Goal: Task Accomplishment & Management: Complete application form

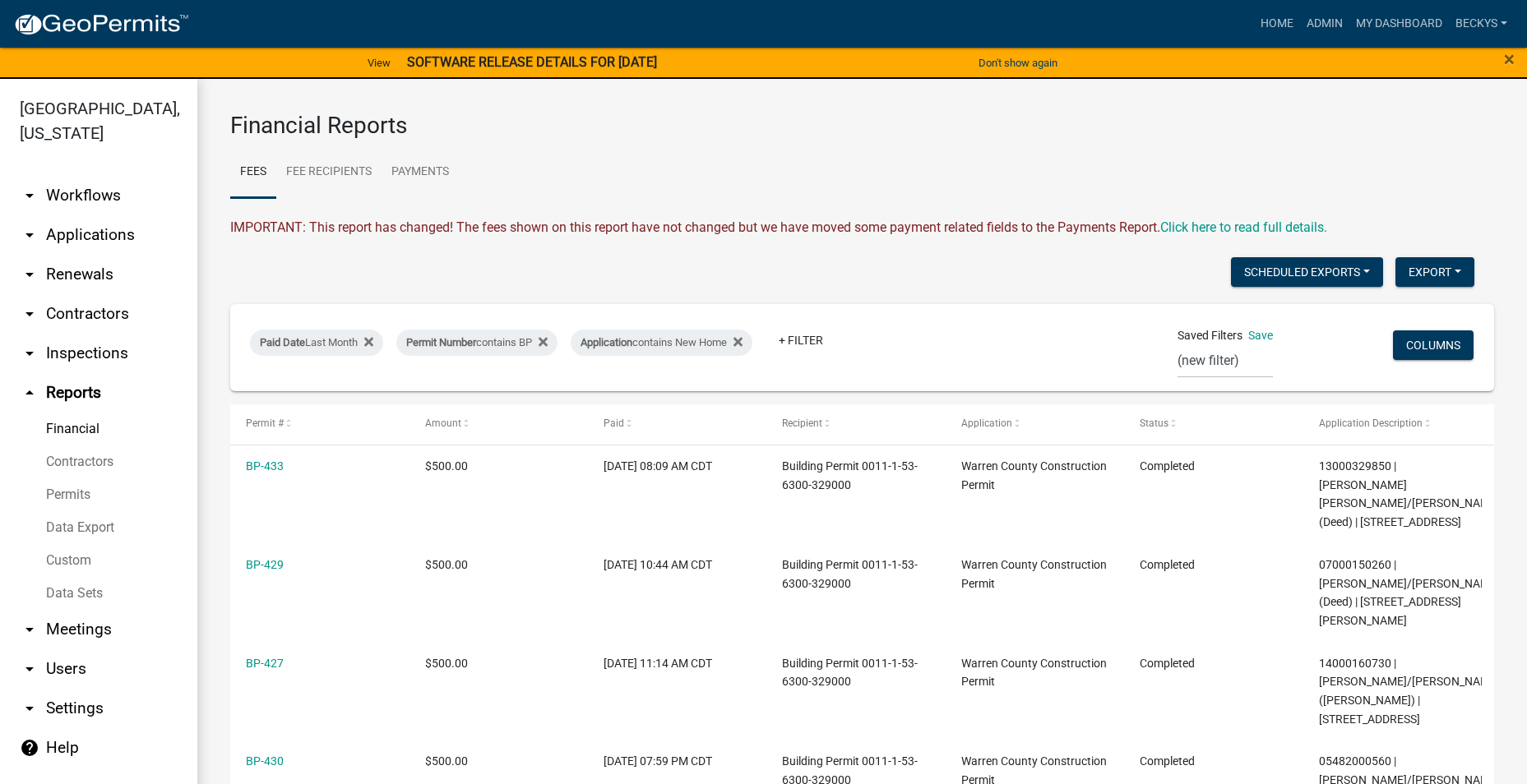
select select "0: null"
click at [1282, 23] on link "Home" at bounding box center [1277, 24] width 46 height 31
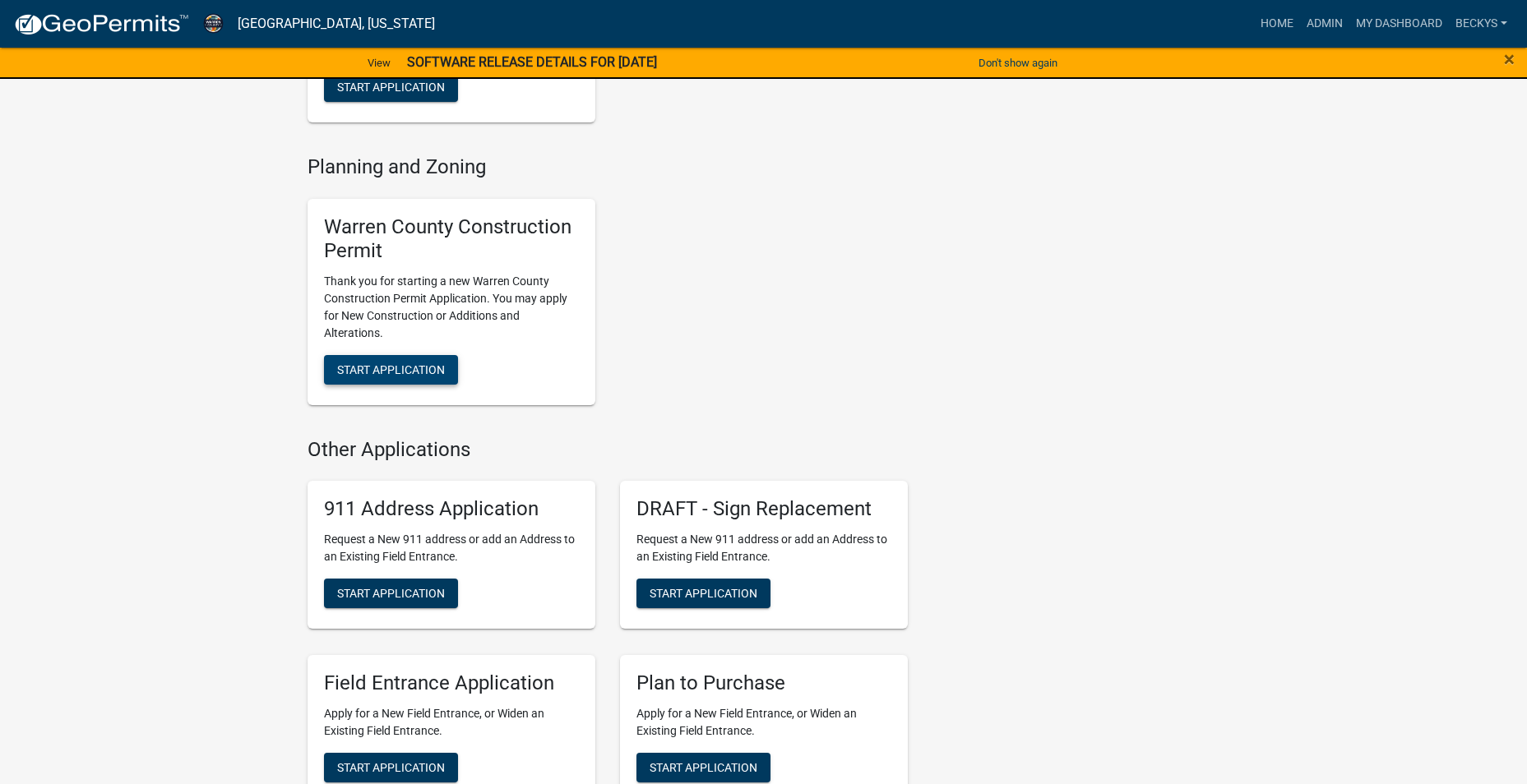
scroll to position [904, 0]
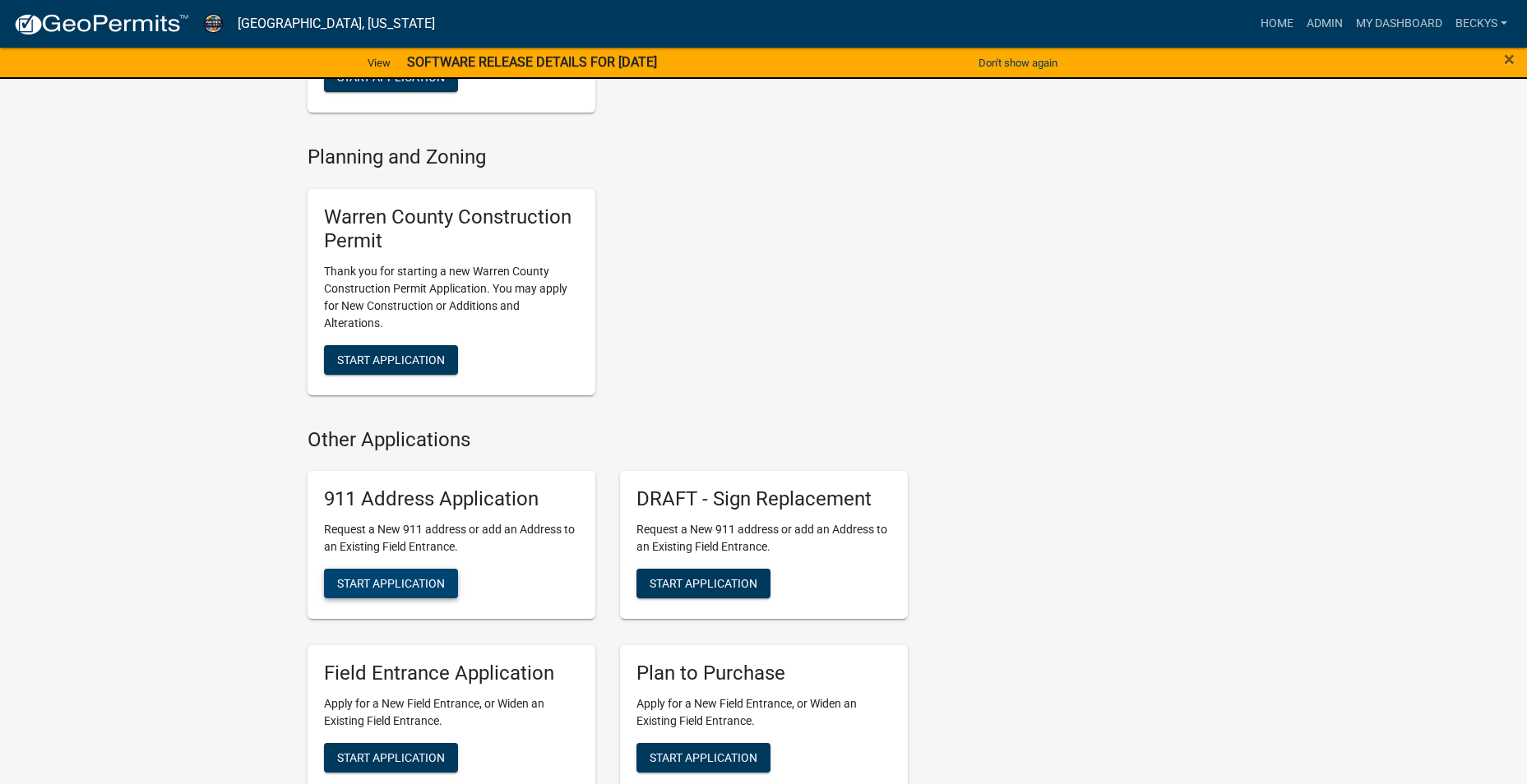
click at [387, 577] on span "Start Application" at bounding box center [390, 584] width 108 height 13
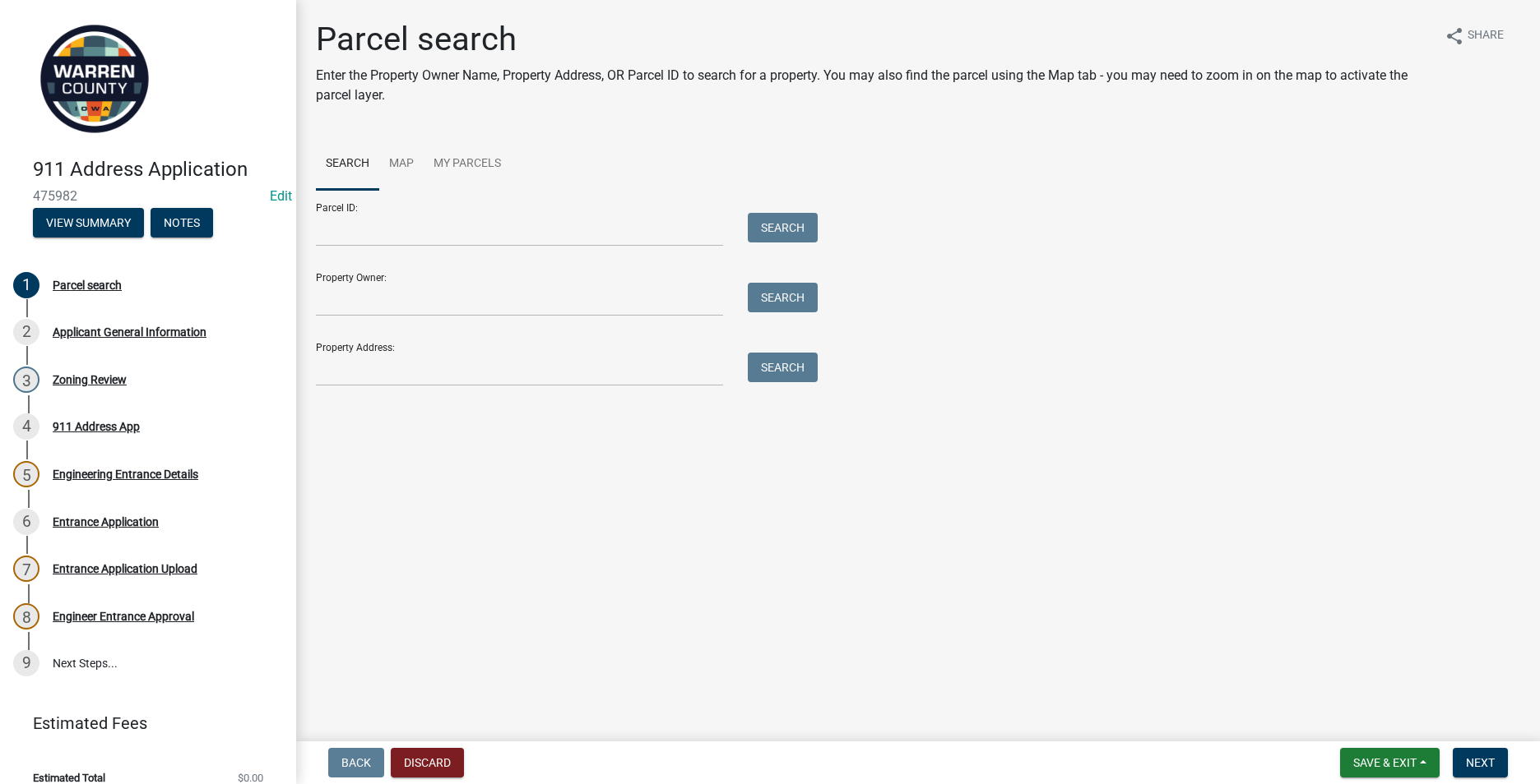
click at [343, 390] on div "Parcel search Enter the Property Owner Name, Property Address, OR Parcel ID to …" at bounding box center [917, 210] width 1229 height 381
click at [340, 379] on input "Property Address:" at bounding box center [519, 369] width 407 height 34
type input "13991 Fairfax"
drag, startPoint x: 789, startPoint y: 366, endPoint x: 764, endPoint y: 398, distance: 40.6
click at [787, 366] on button "Search" at bounding box center [782, 367] width 70 height 30
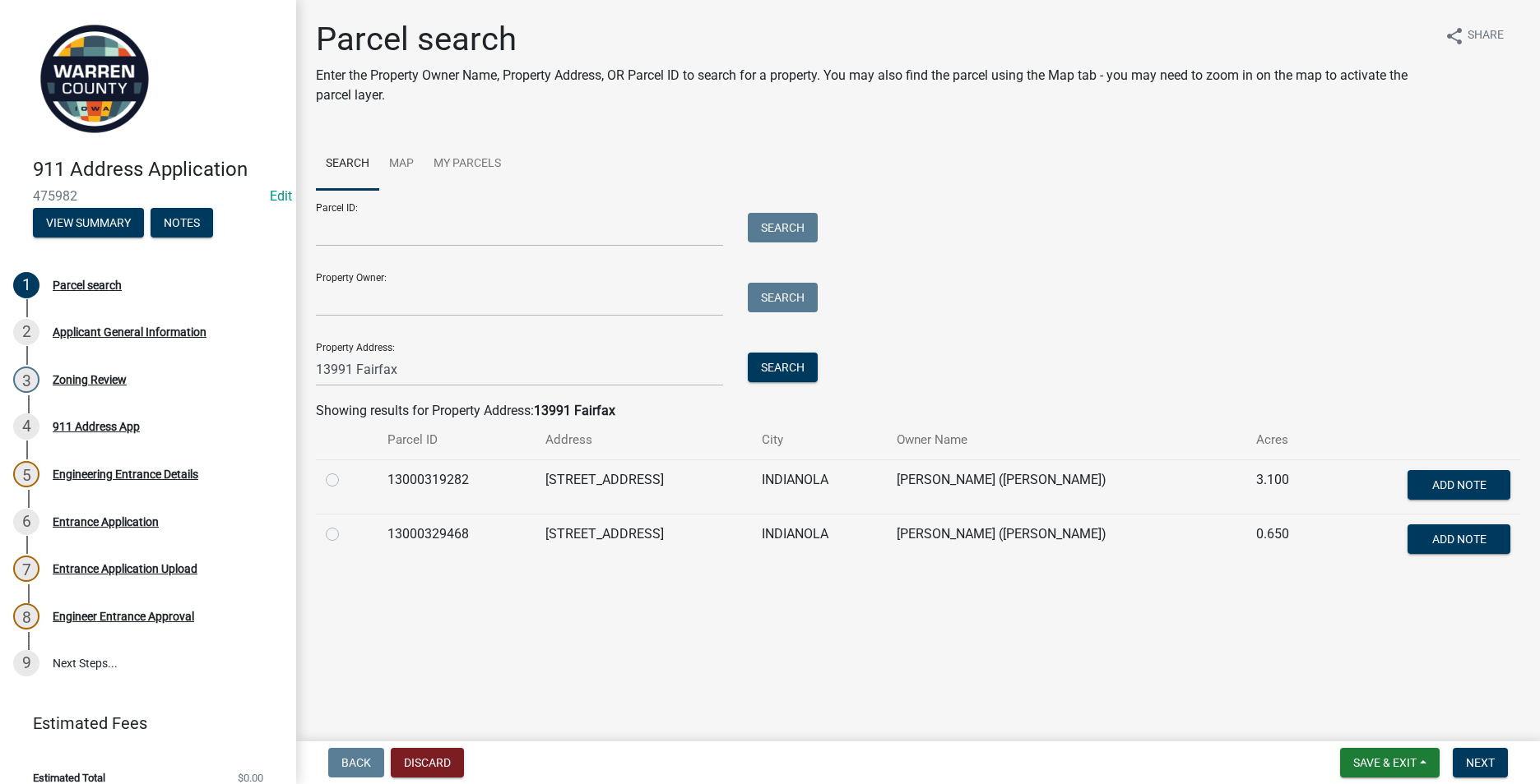
click at [345, 470] on label at bounding box center [345, 470] width 0 height 0
click at [345, 479] on input "radio" at bounding box center [350, 475] width 11 height 11
radio input "true"
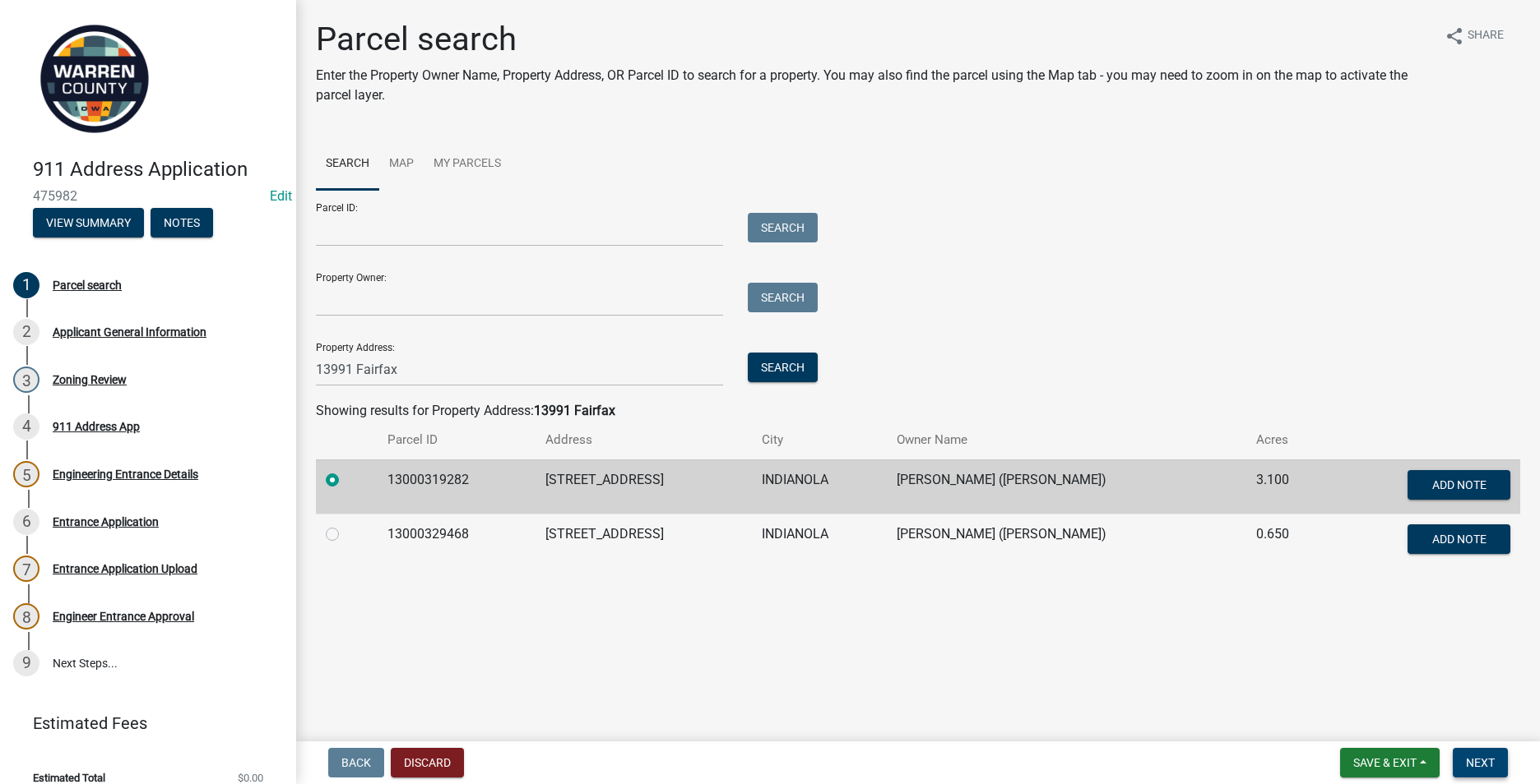
click at [1467, 762] on span "Next" at bounding box center [1480, 763] width 29 height 13
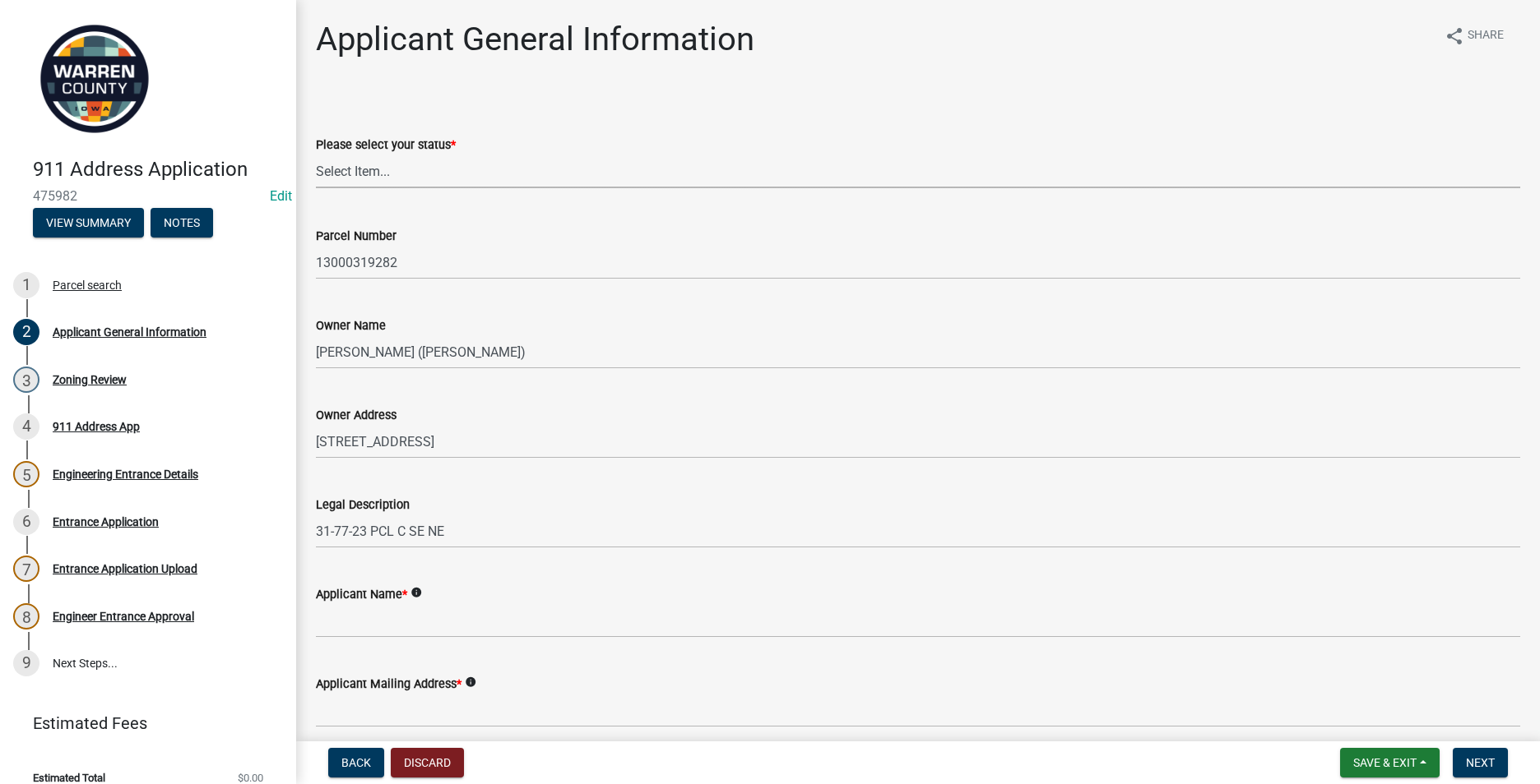
click at [384, 175] on select "Select Item... Owner Plan to Purchase Buyer's Representative Builder/Contractor…" at bounding box center [917, 171] width 1204 height 34
click at [316, 155] on select "Select Item... Owner Plan to Purchase Buyer's Representative Builder/Contractor…" at bounding box center [917, 171] width 1204 height 34
select select "62e05361-9b1f-4f6e-9af6-30ebbe0e033e"
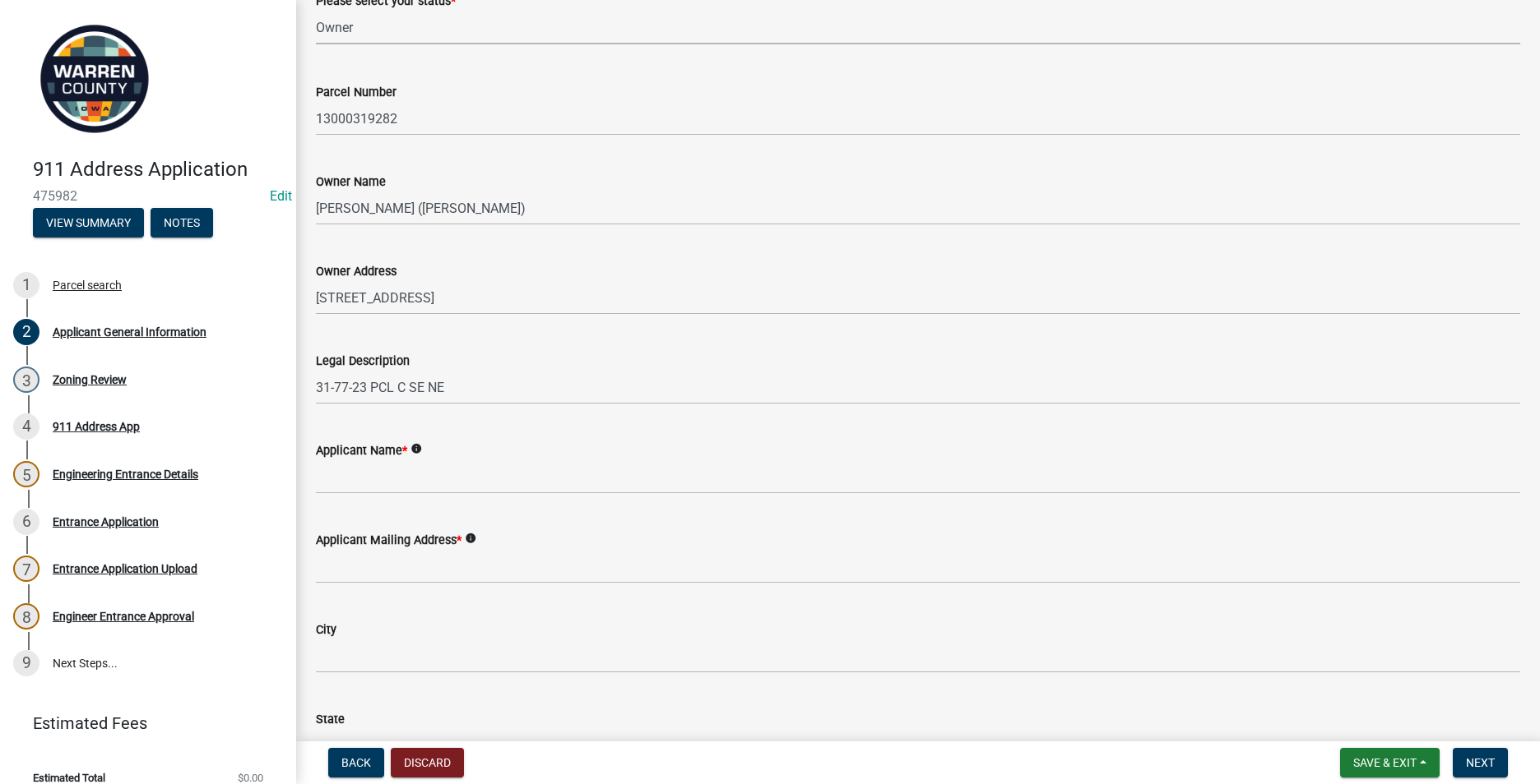
scroll to position [165, 0]
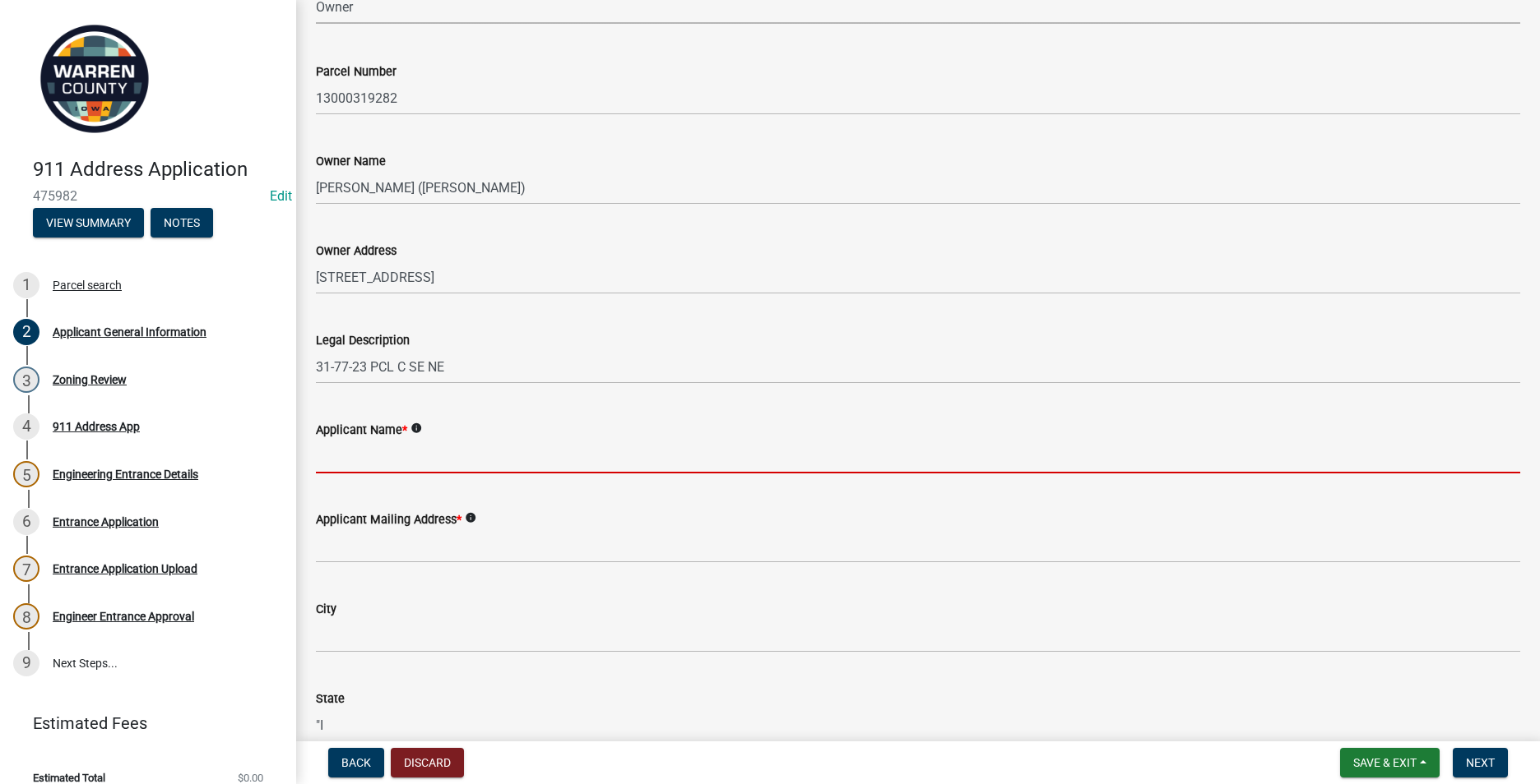
click at [367, 465] on input "Applicant Name *" at bounding box center [917, 456] width 1204 height 34
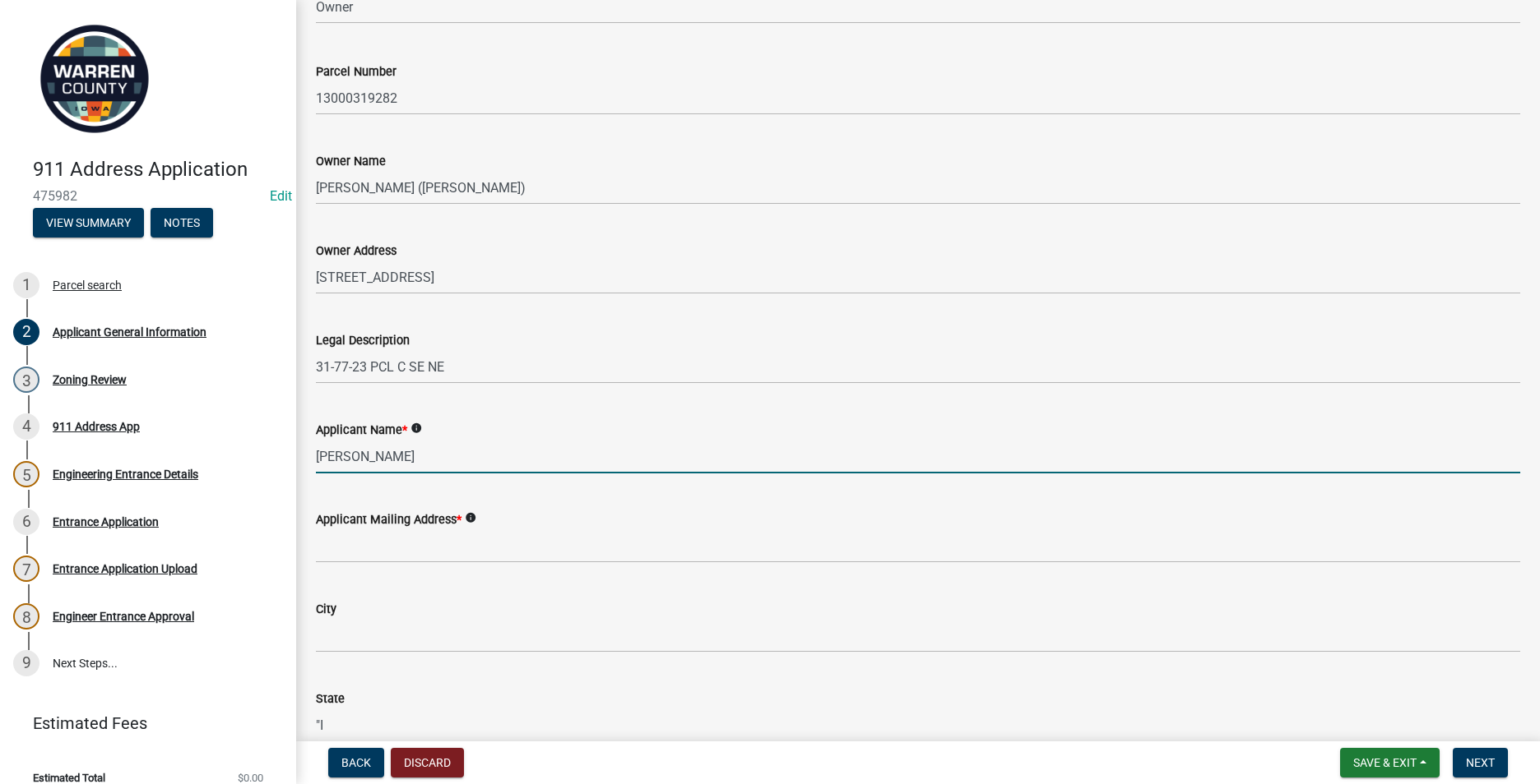
type input "[PERSON_NAME]"
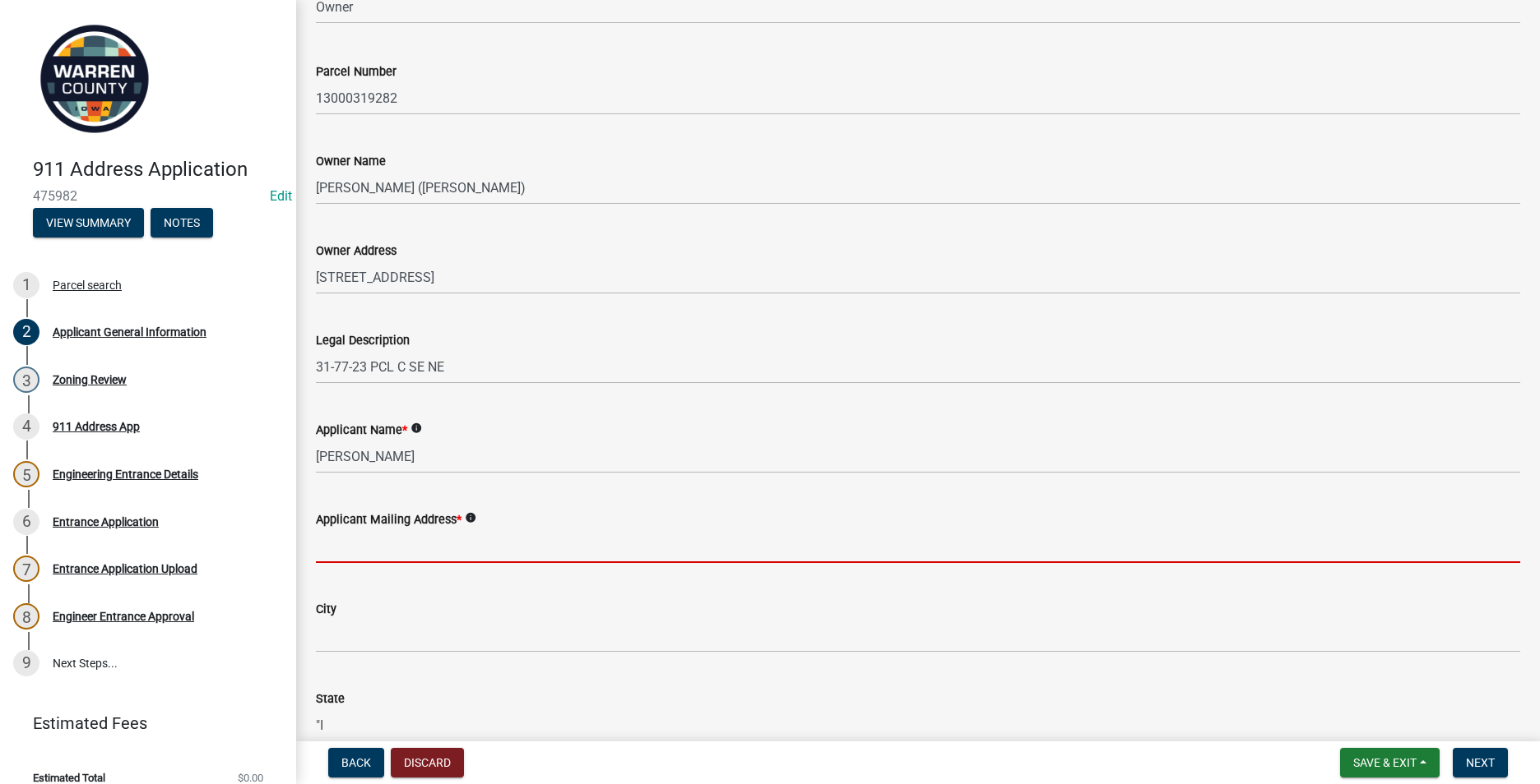
click at [334, 555] on input "Applicant Mailing Address *" at bounding box center [917, 546] width 1204 height 34
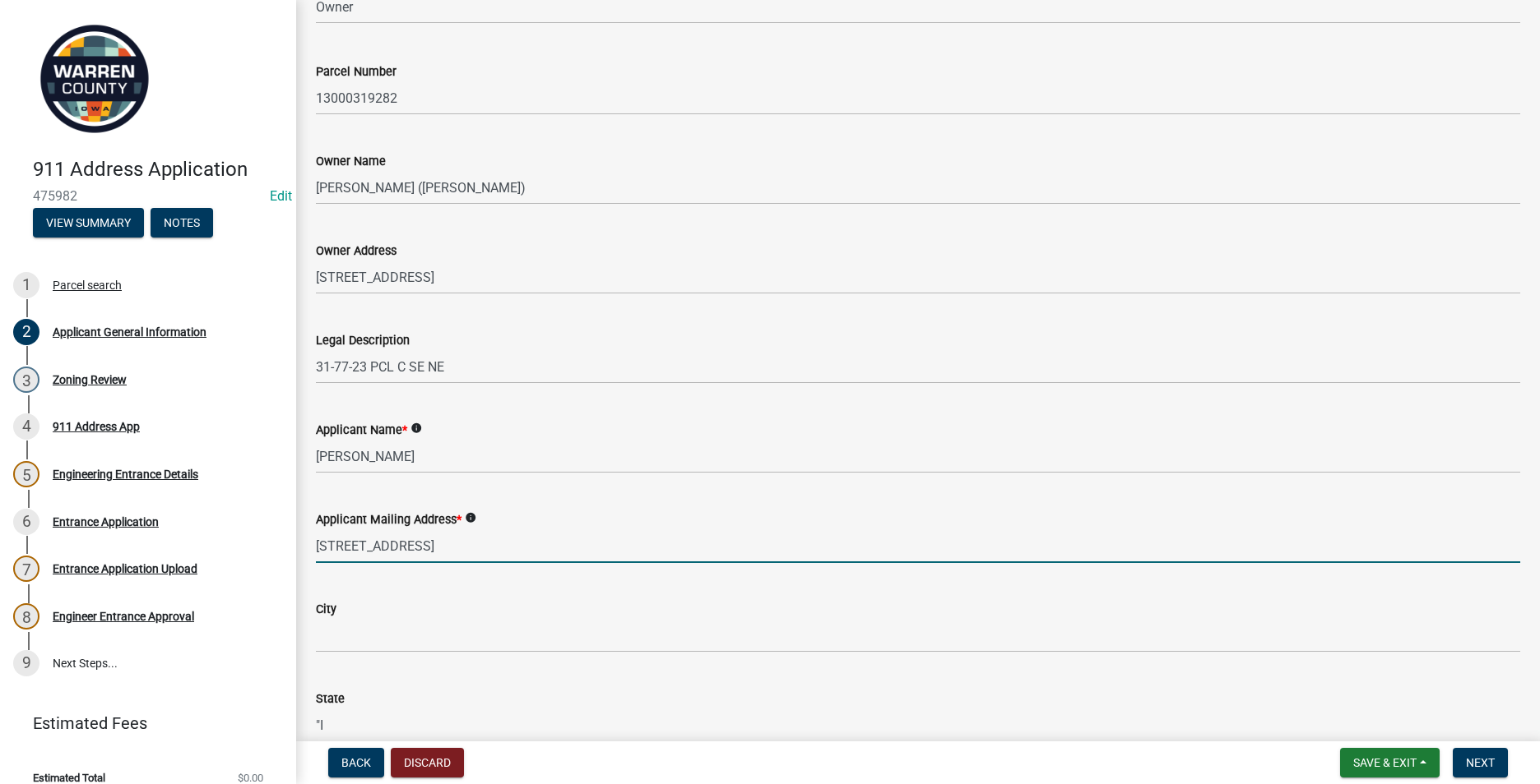
type input "[STREET_ADDRESS]"
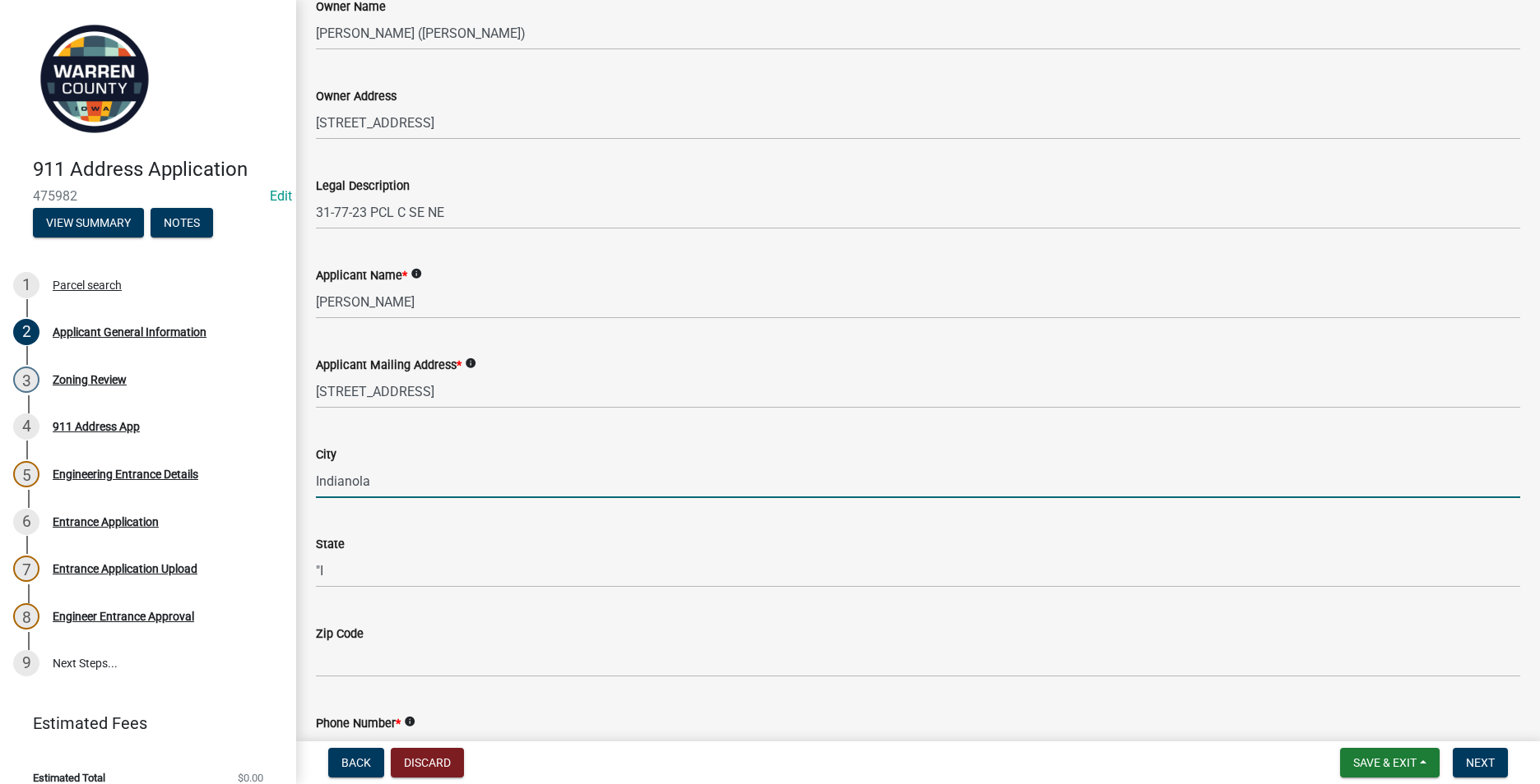
scroll to position [329, 0]
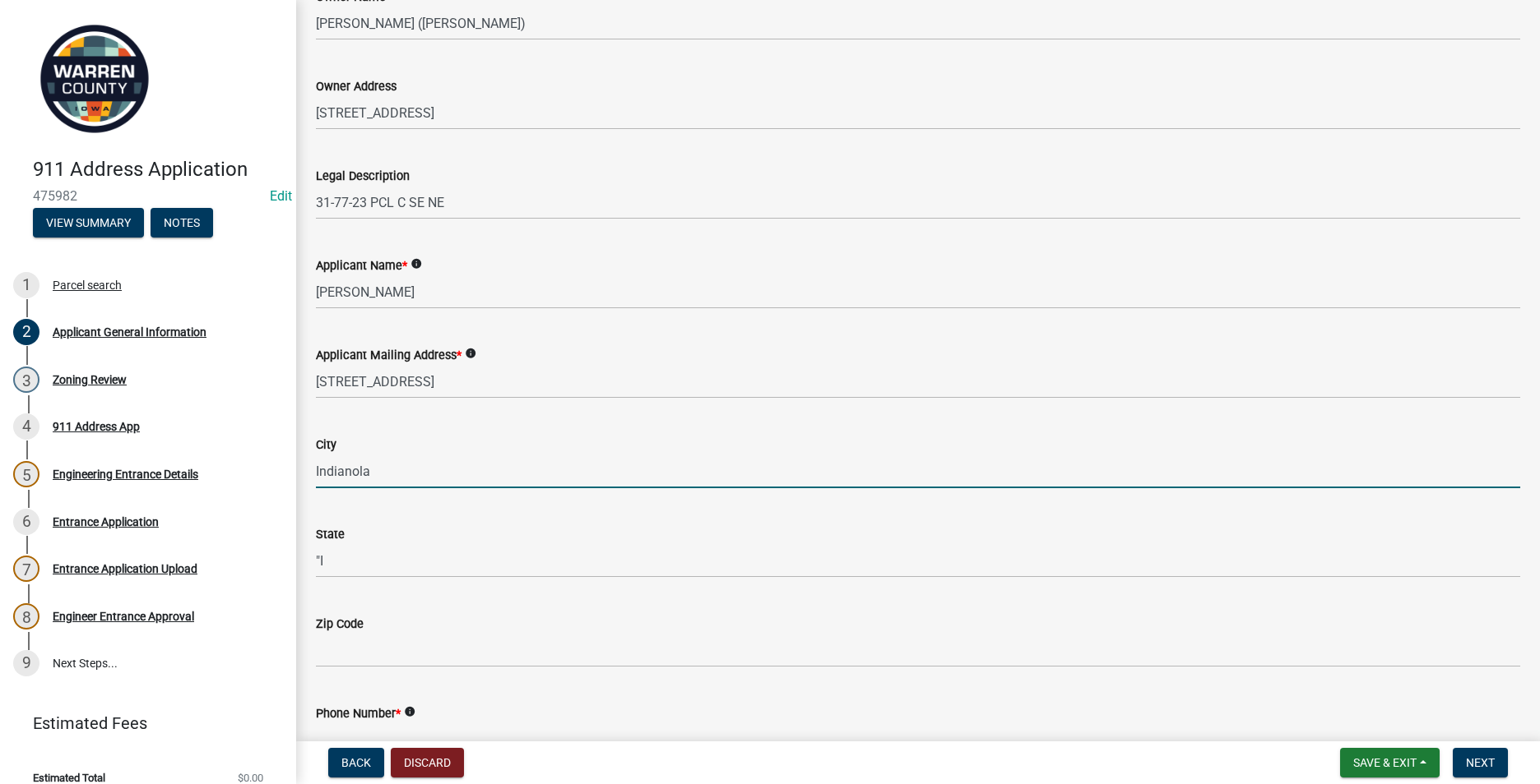
type input "Indianola"
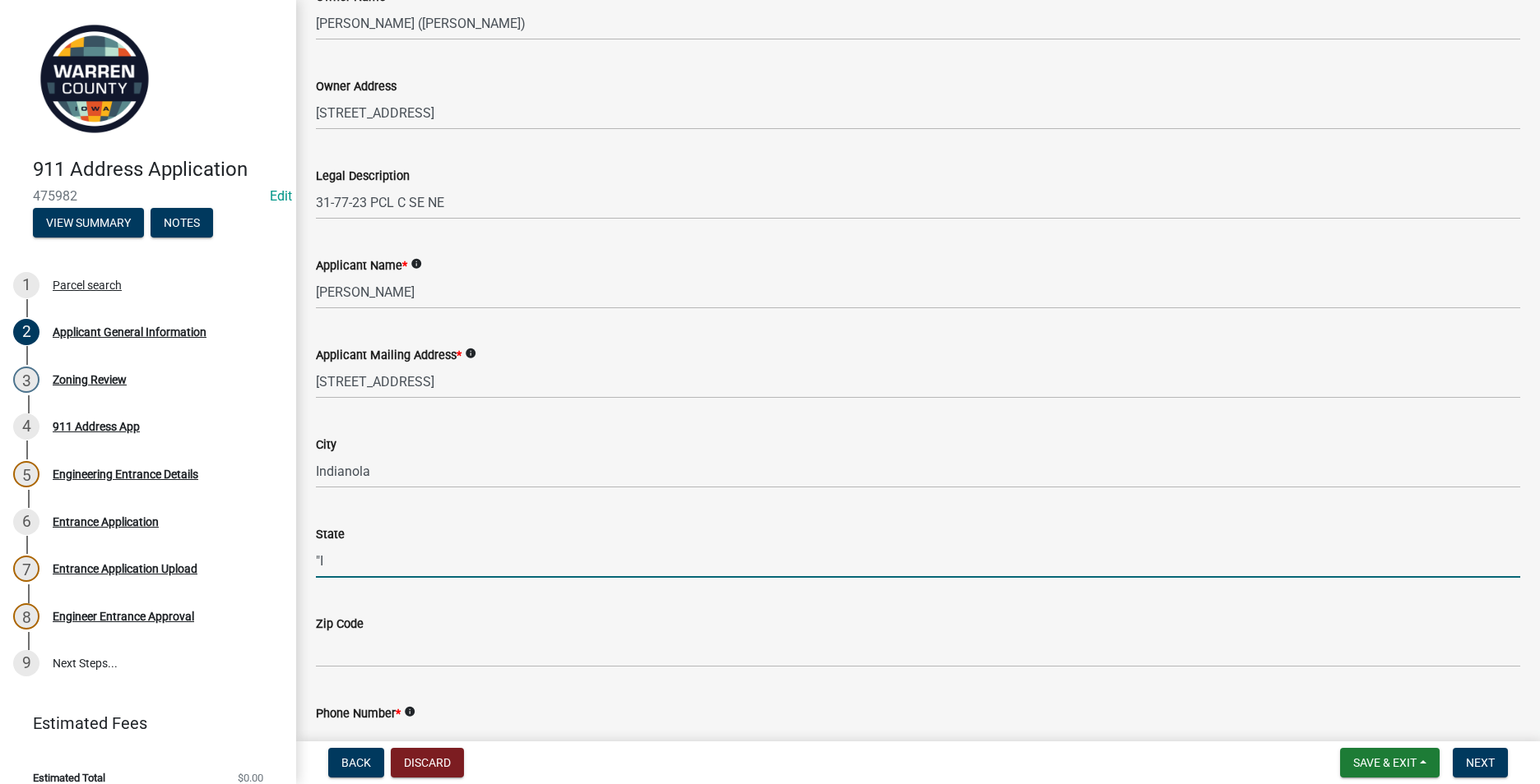
click at [324, 562] on input ""I" at bounding box center [917, 561] width 1204 height 34
drag, startPoint x: 324, startPoint y: 558, endPoint x: 302, endPoint y: 534, distance: 32.6
click at [310, 554] on div "State "I" at bounding box center [917, 539] width 1229 height 77
type input "IA"
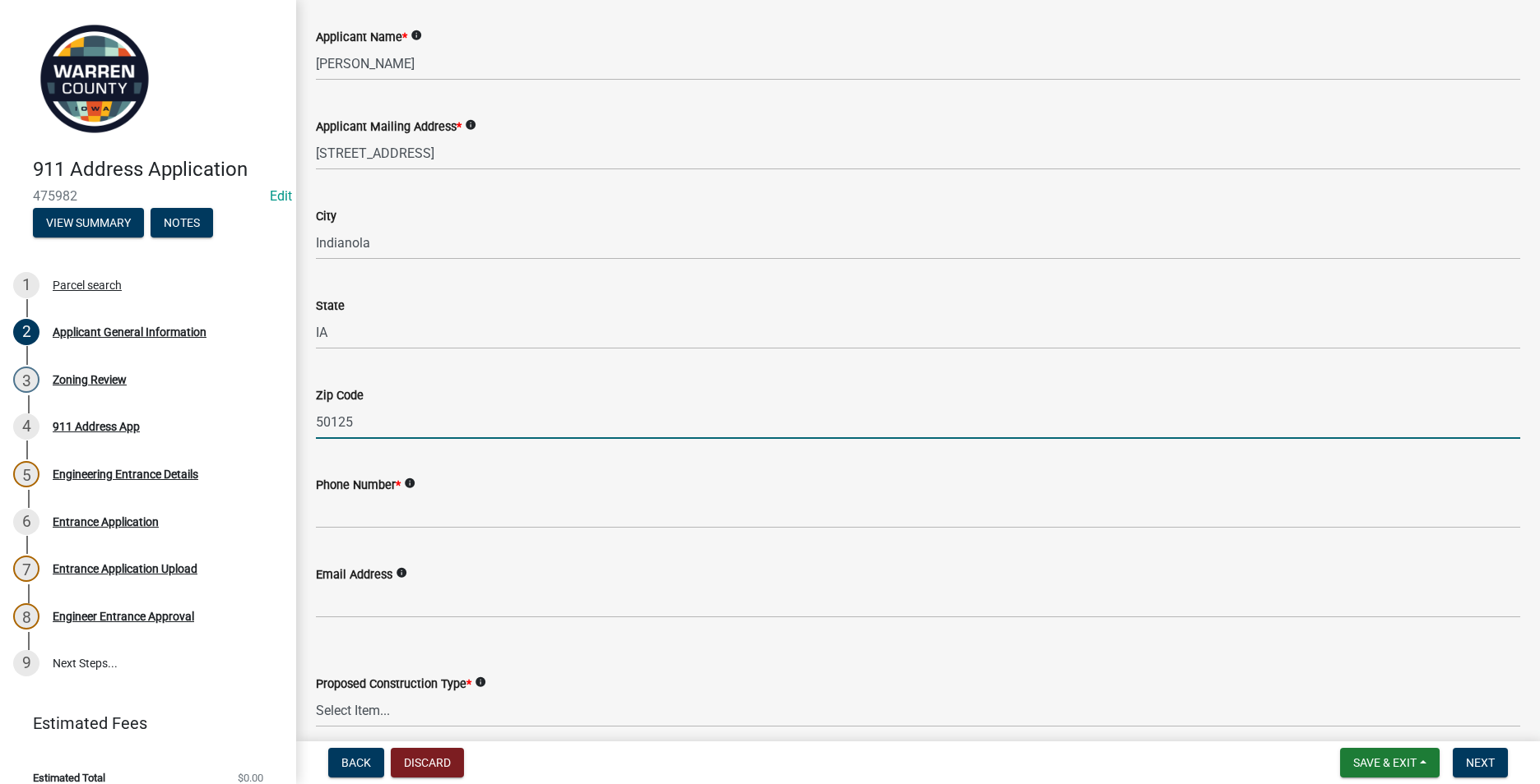
scroll to position [576, 0]
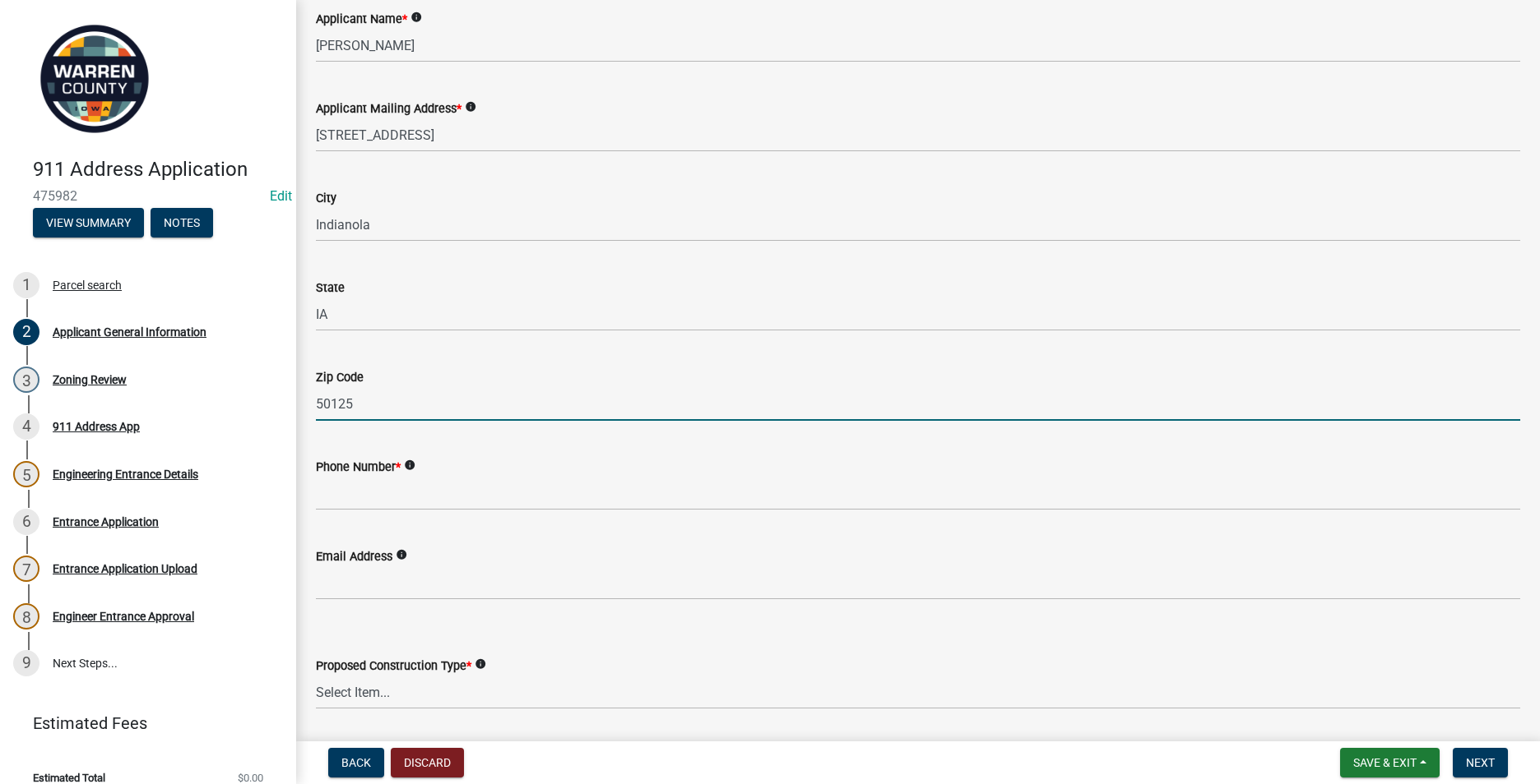
type input "50125"
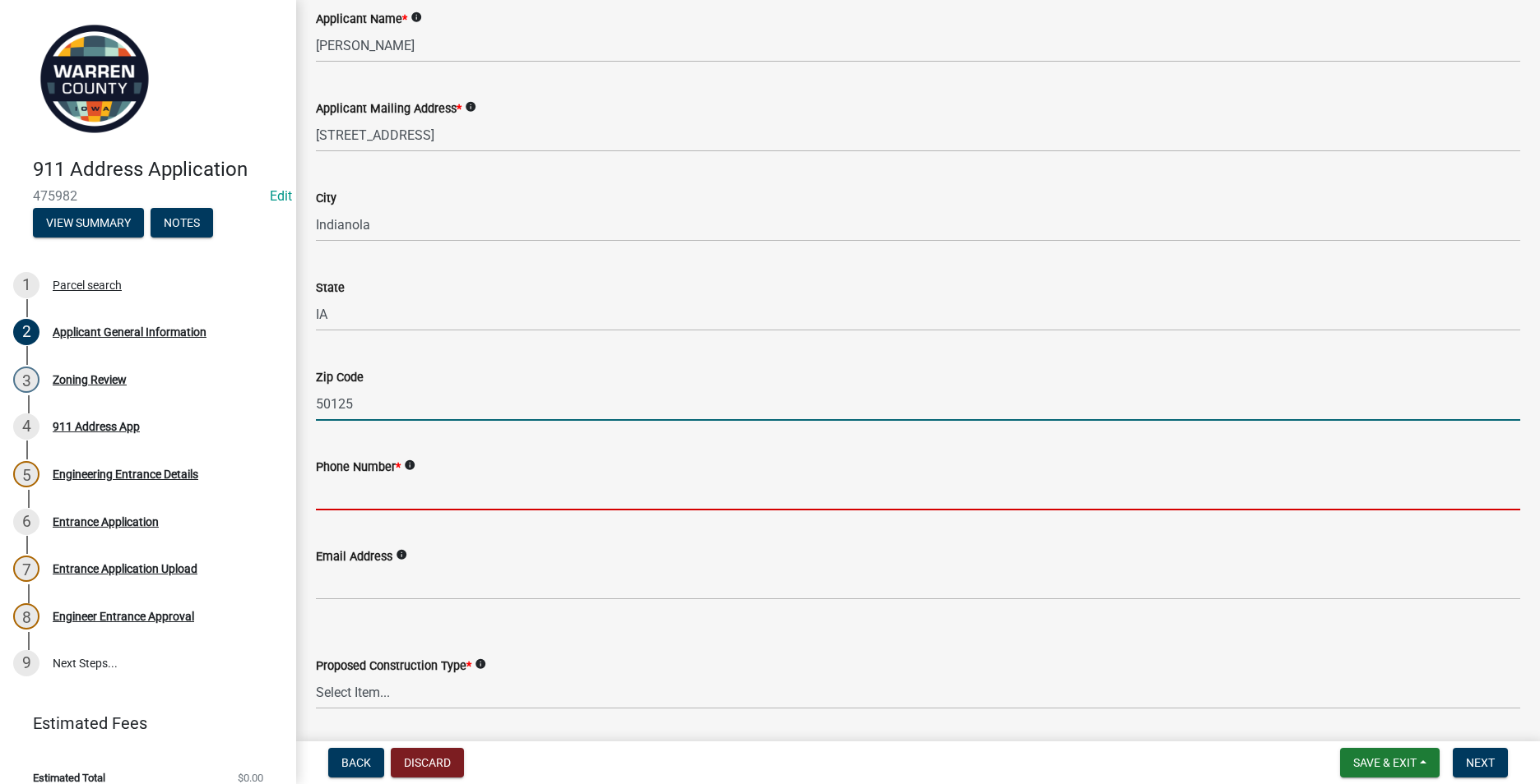
click at [321, 494] on input "Phone Number *" at bounding box center [917, 493] width 1204 height 34
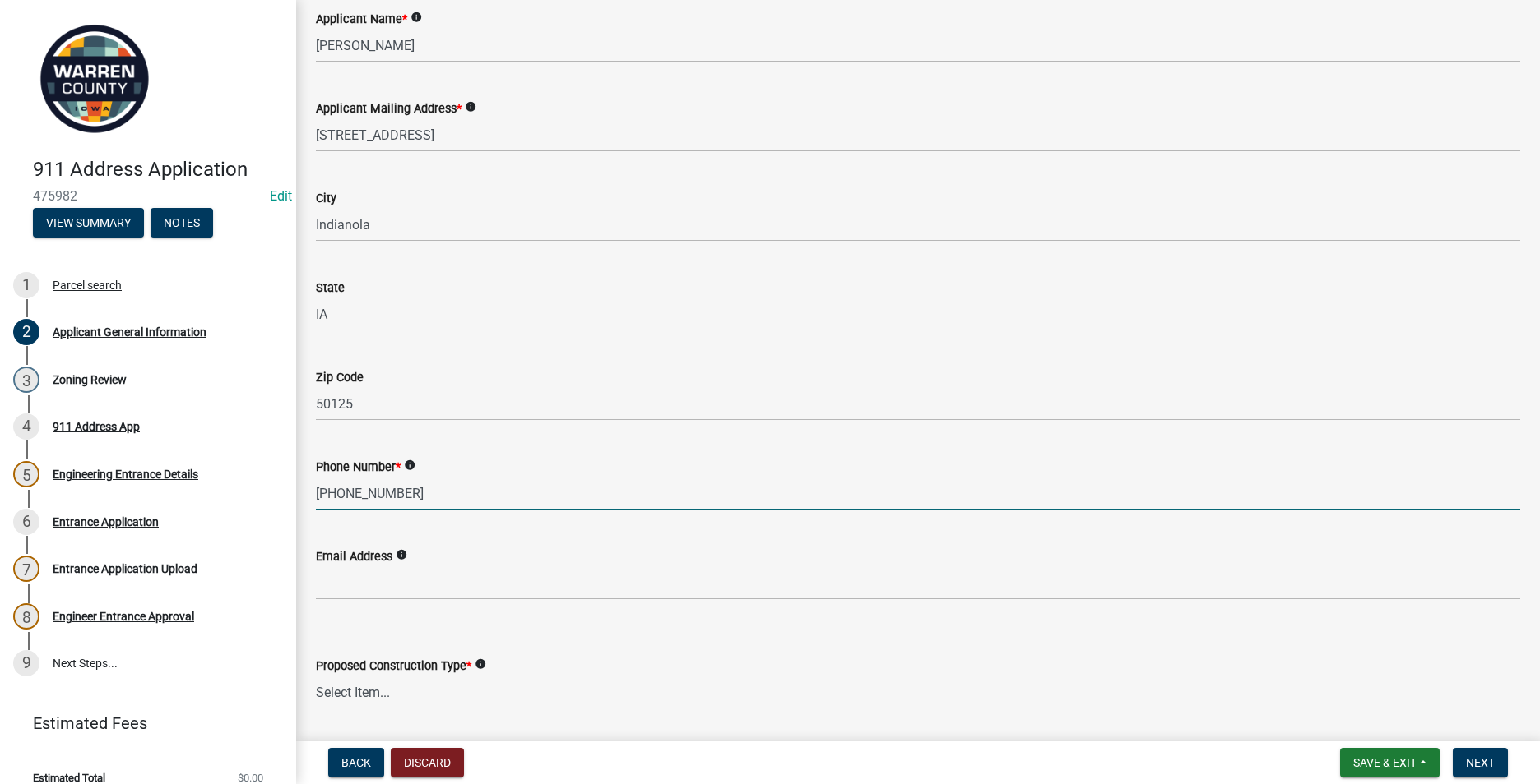
type input "[PHONE_NUMBER]"
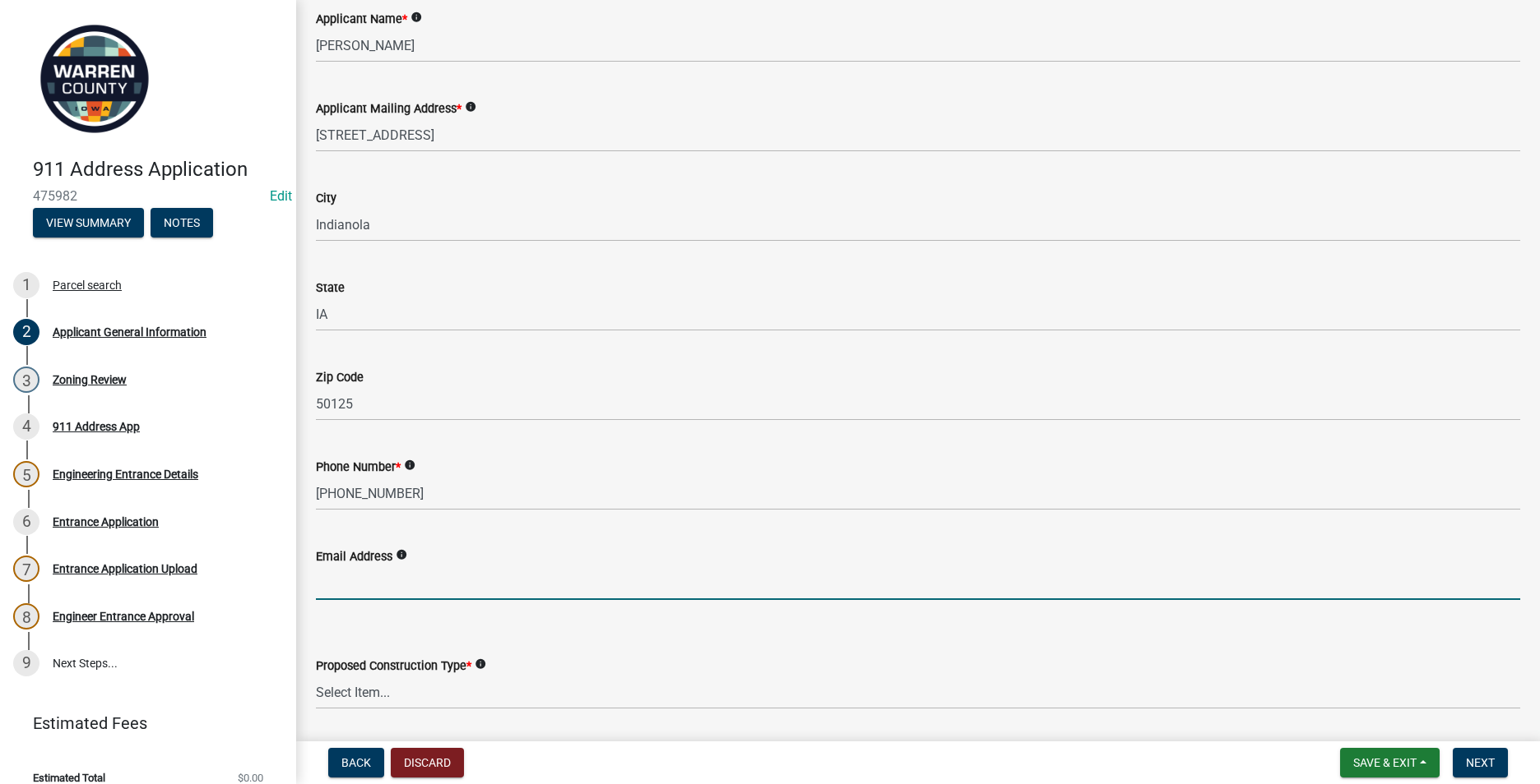
click at [334, 587] on input "Email Address" at bounding box center [917, 583] width 1204 height 34
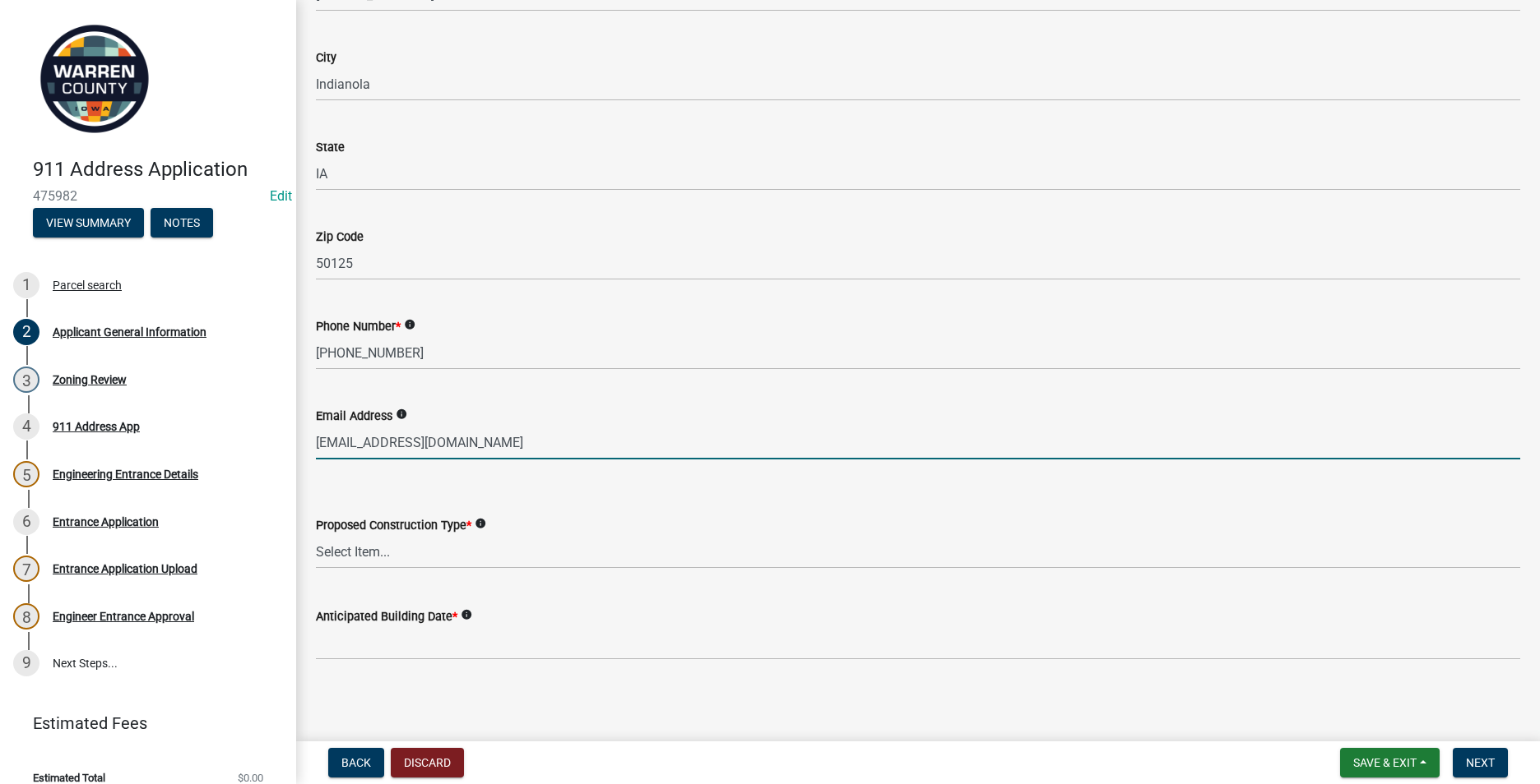
scroll to position [718, 0]
type input "[EMAIL_ADDRESS][DOMAIN_NAME]"
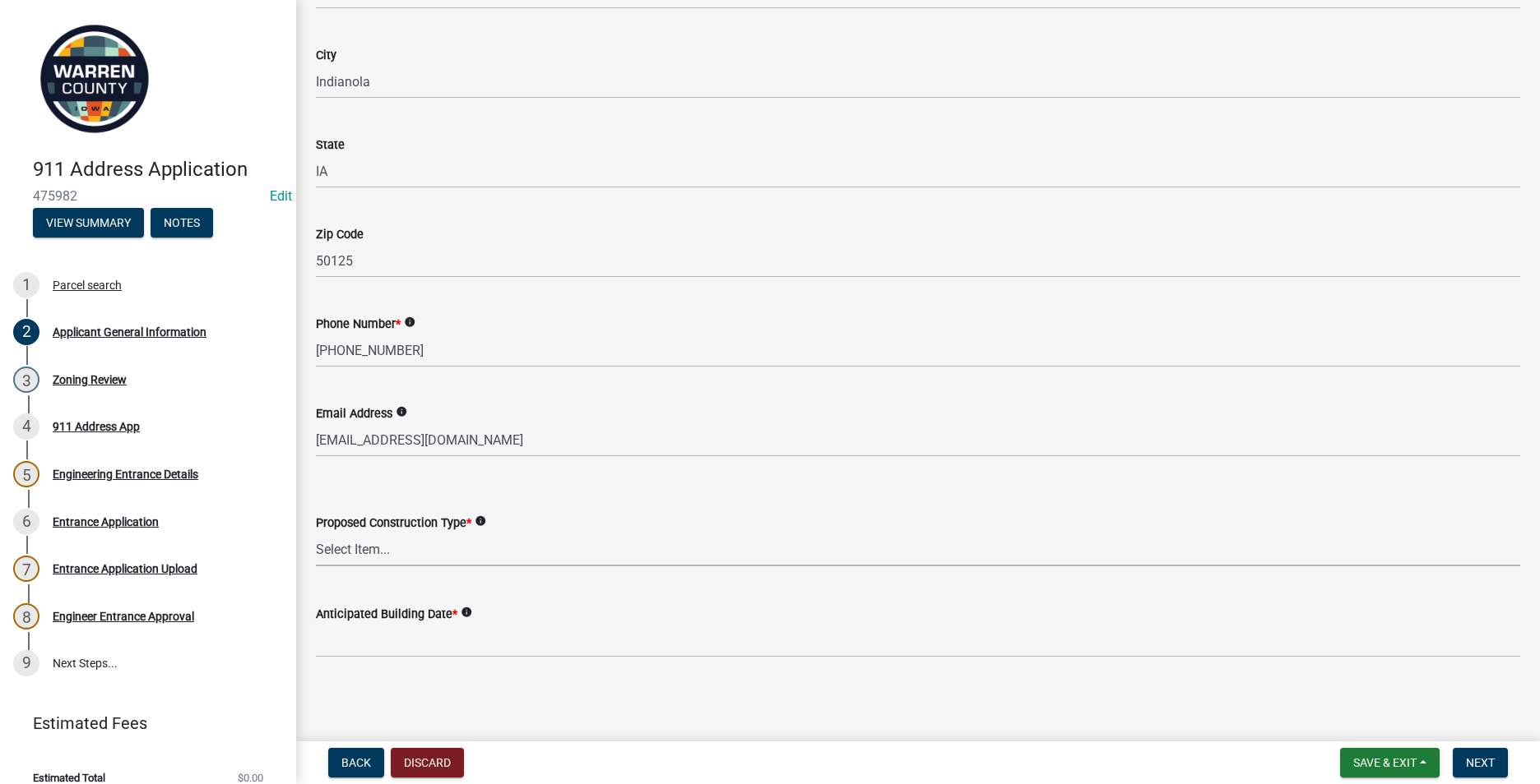
click at [351, 556] on select "Select Item... Business Farm Entrance Cell Tower Multi-Family Unit New Business…" at bounding box center [917, 549] width 1204 height 34
click at [316, 533] on select "Select Item... Business Farm Entrance Cell Tower Multi-Family Unit New Business…" at bounding box center [917, 549] width 1204 height 34
select select "e737447e-0fc6-4fe1-ad37-e9049281add7"
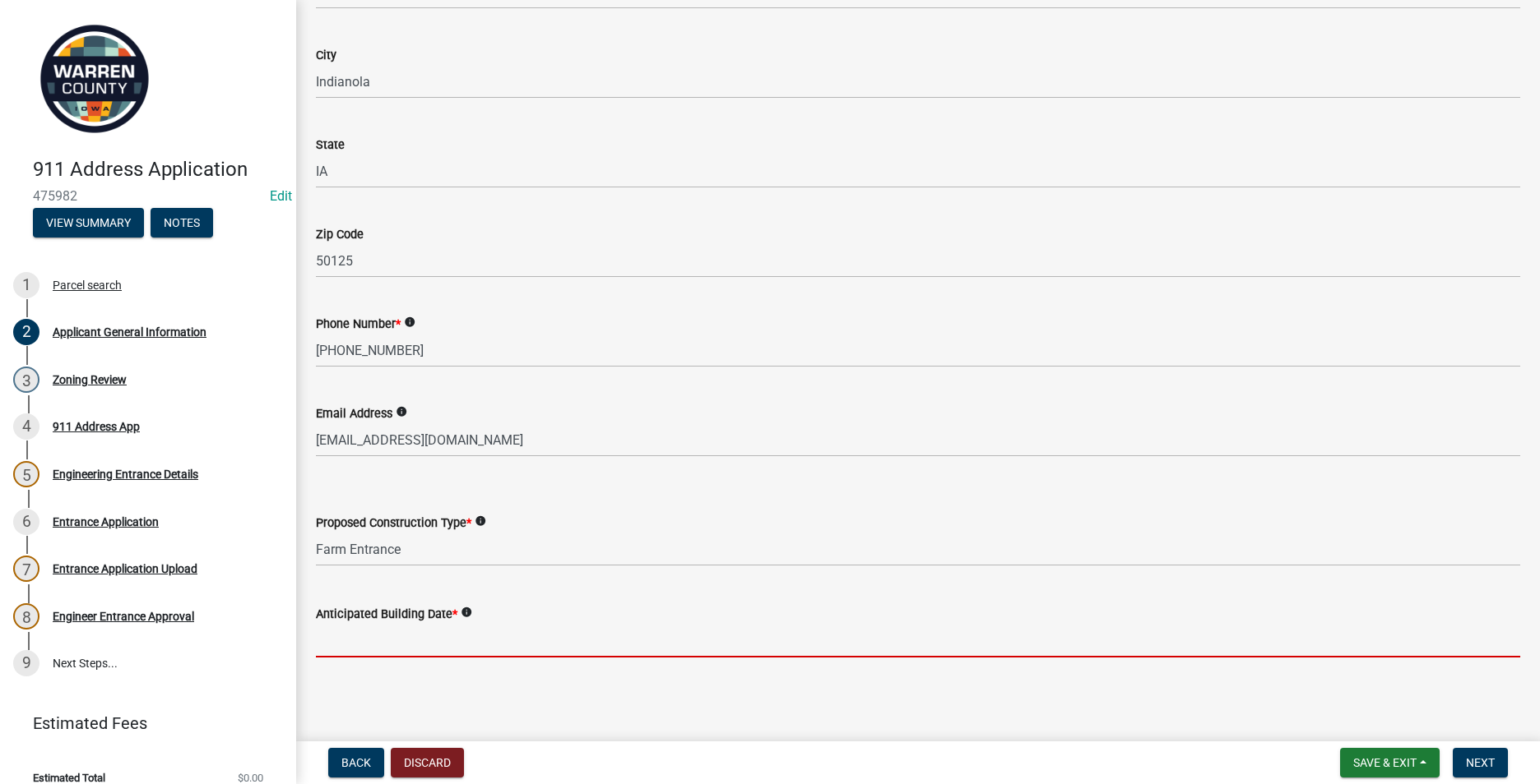
click at [346, 642] on input "Anticipated Building Date *" at bounding box center [917, 641] width 1204 height 34
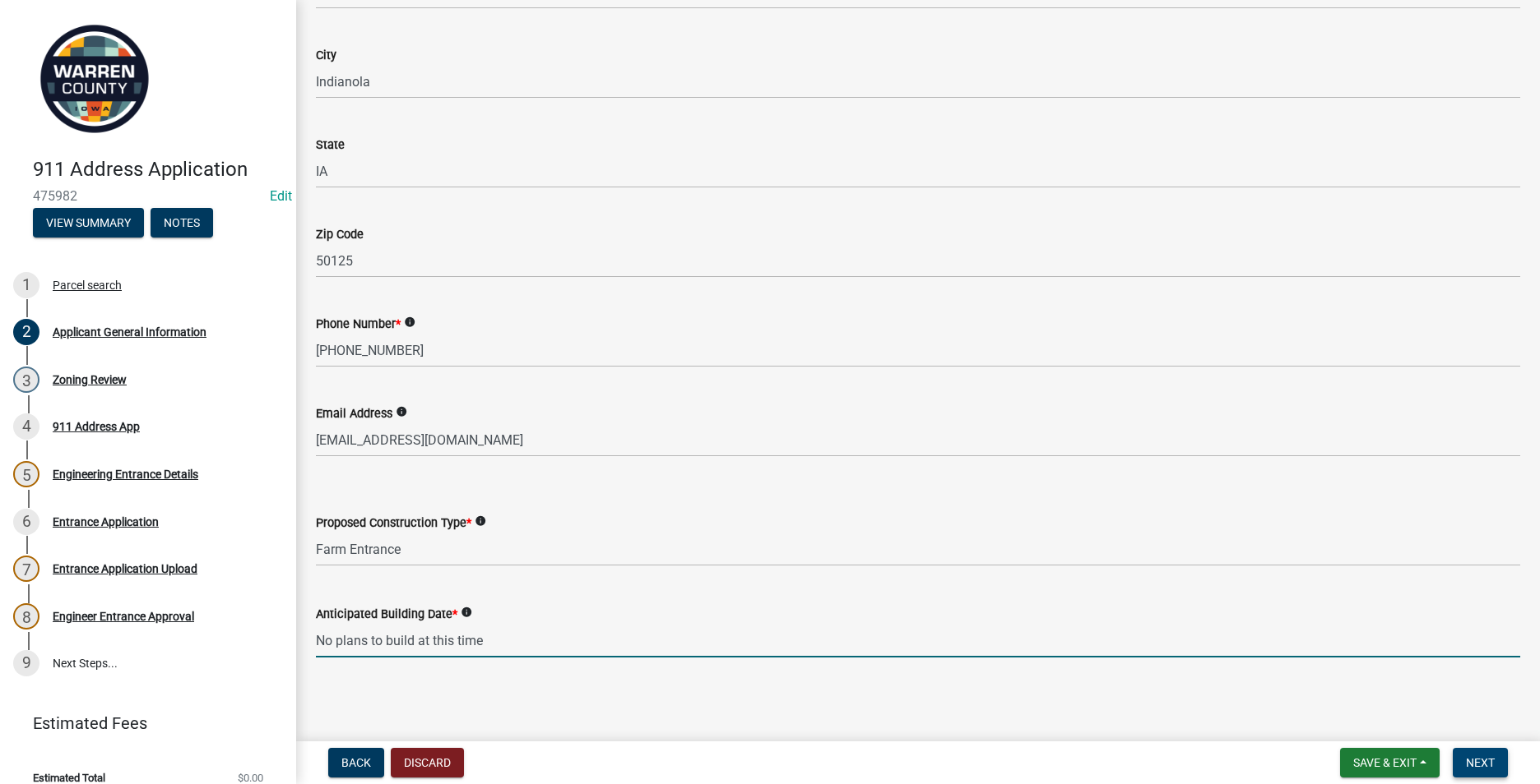
type input "No plans to build at this time"
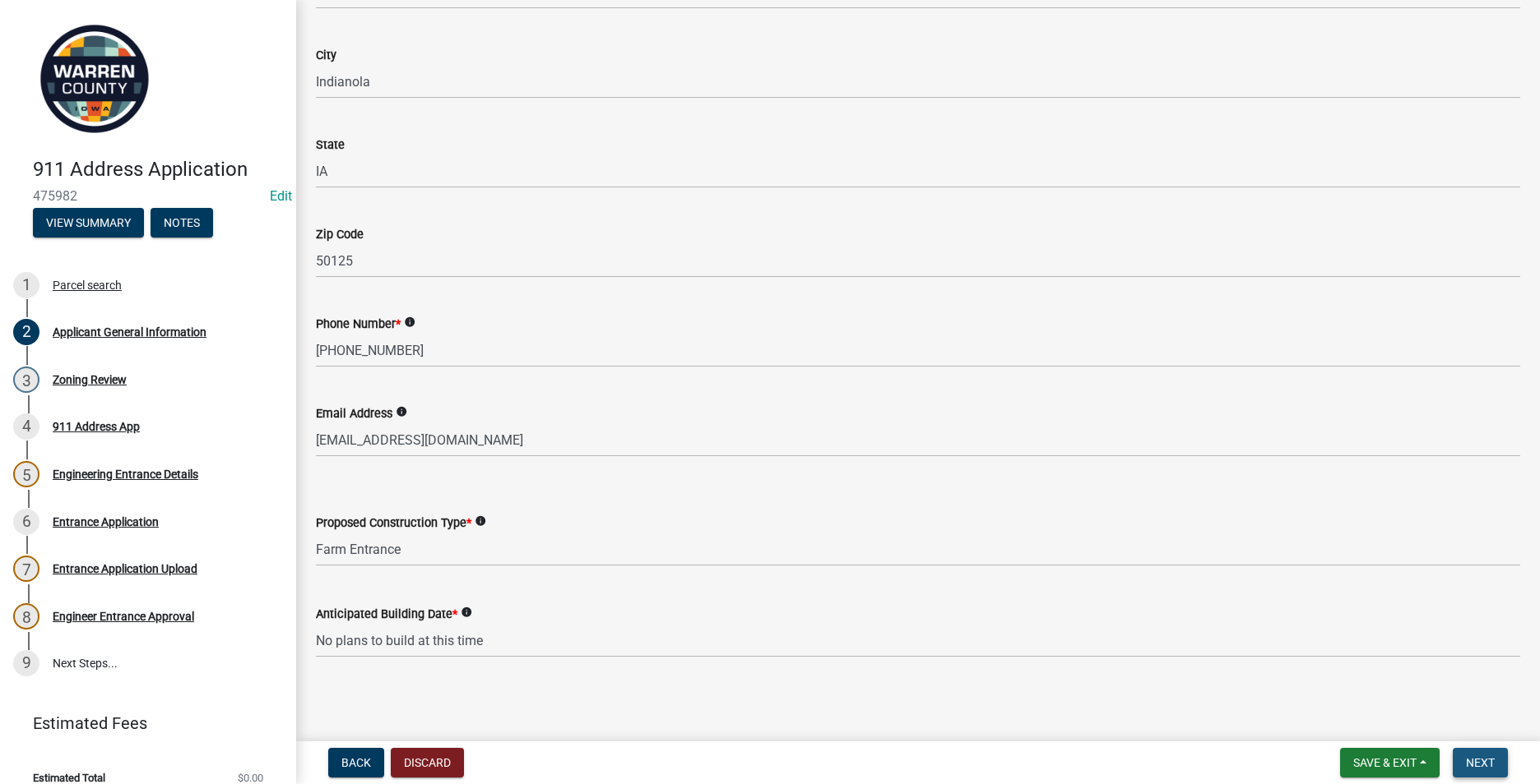
click at [1475, 769] on button "Next" at bounding box center [1480, 763] width 55 height 30
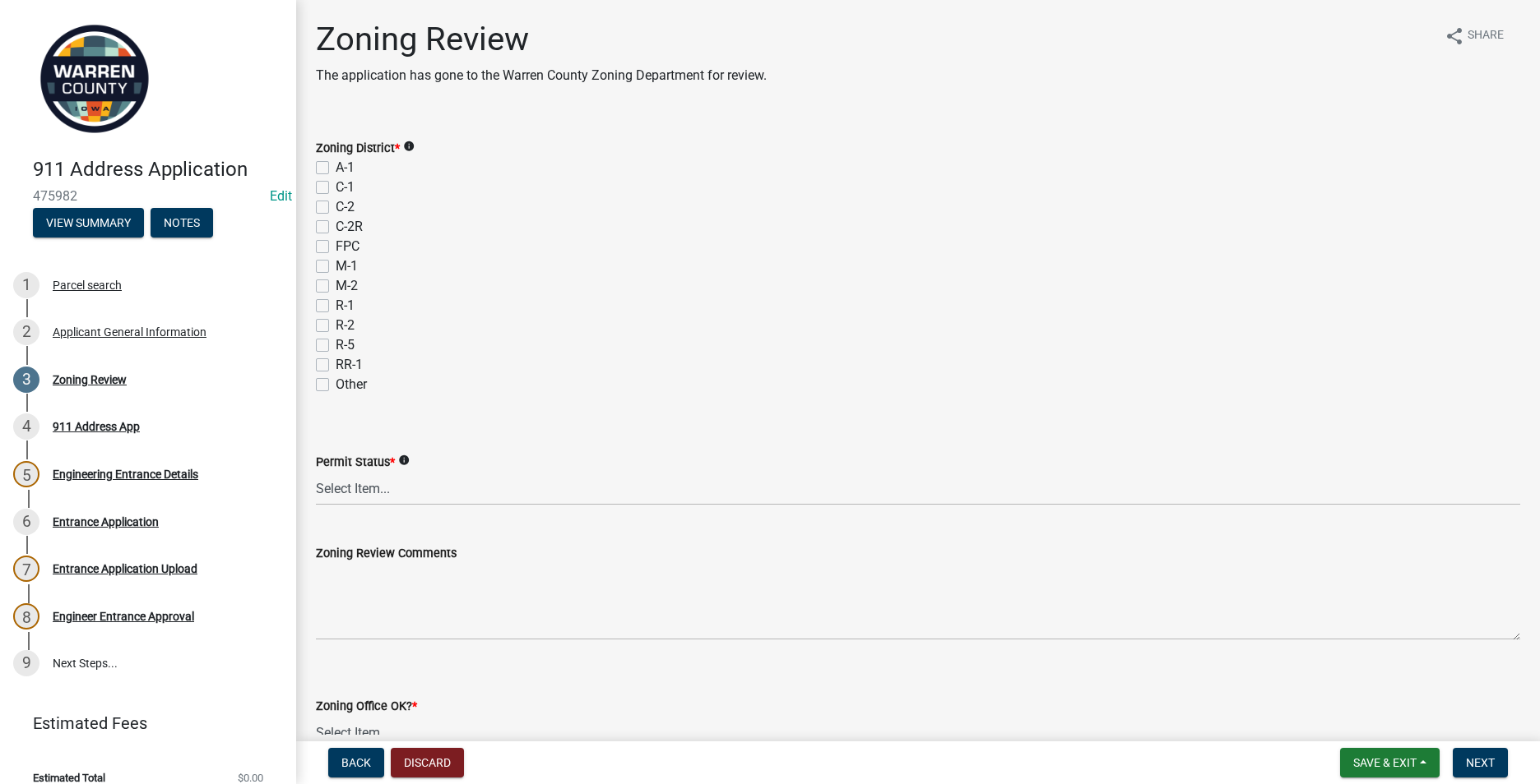
drag, startPoint x: 325, startPoint y: 162, endPoint x: 329, endPoint y: 181, distance: 19.4
click at [335, 162] on label "A-1" at bounding box center [344, 168] width 19 height 20
click at [335, 162] on input "A-1" at bounding box center [340, 163] width 11 height 11
checkbox input "true"
checkbox input "false"
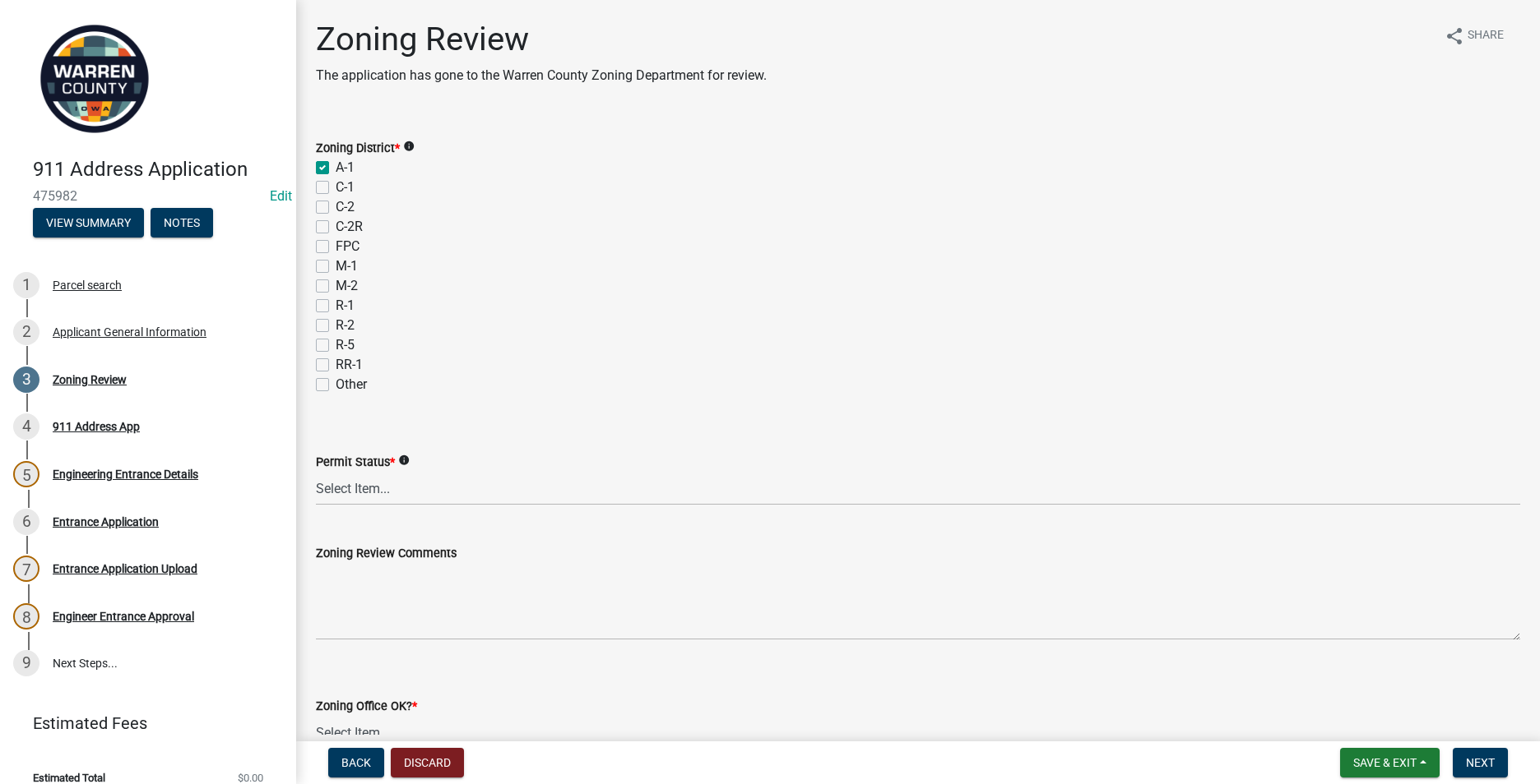
checkbox input "false"
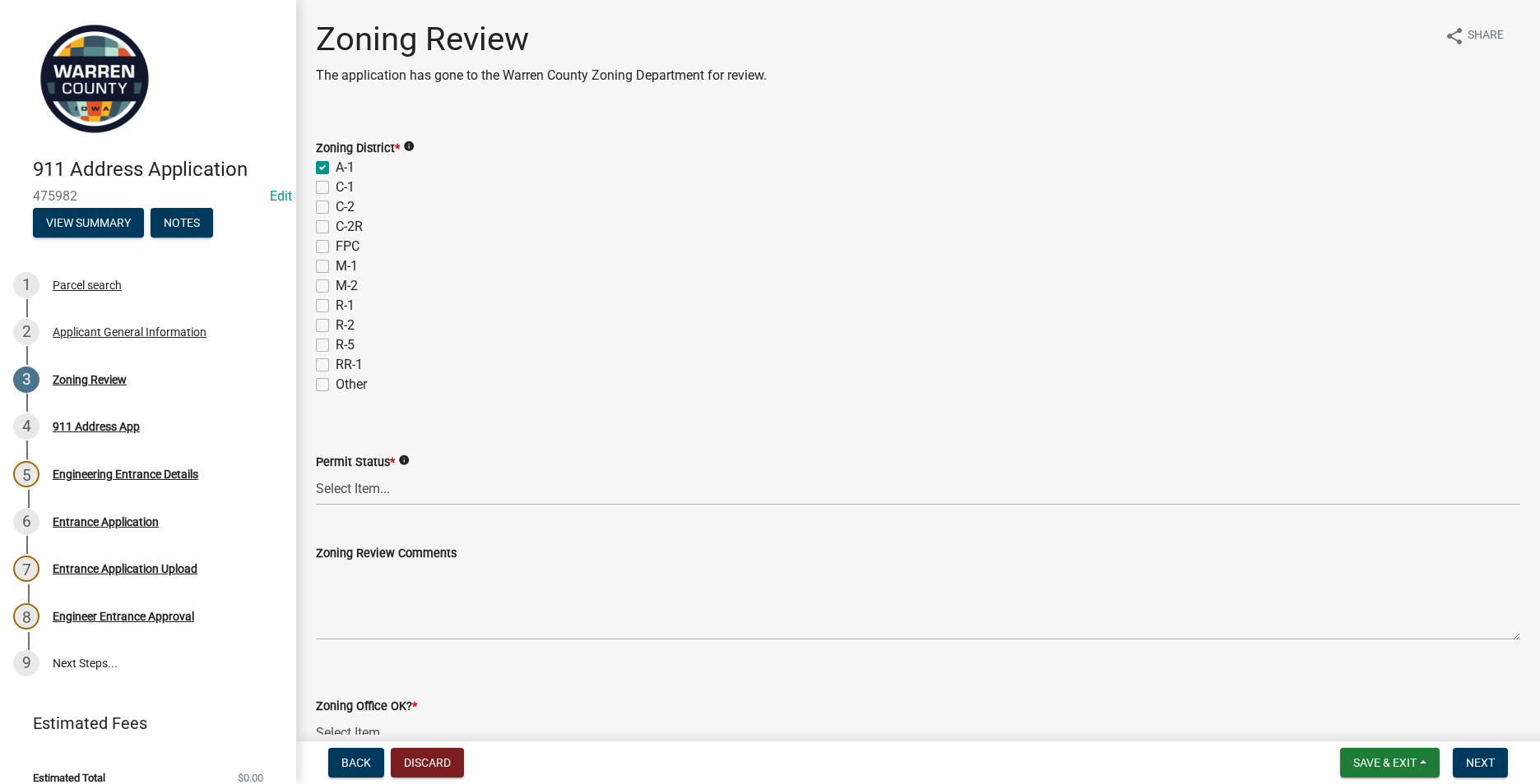
checkbox input "false"
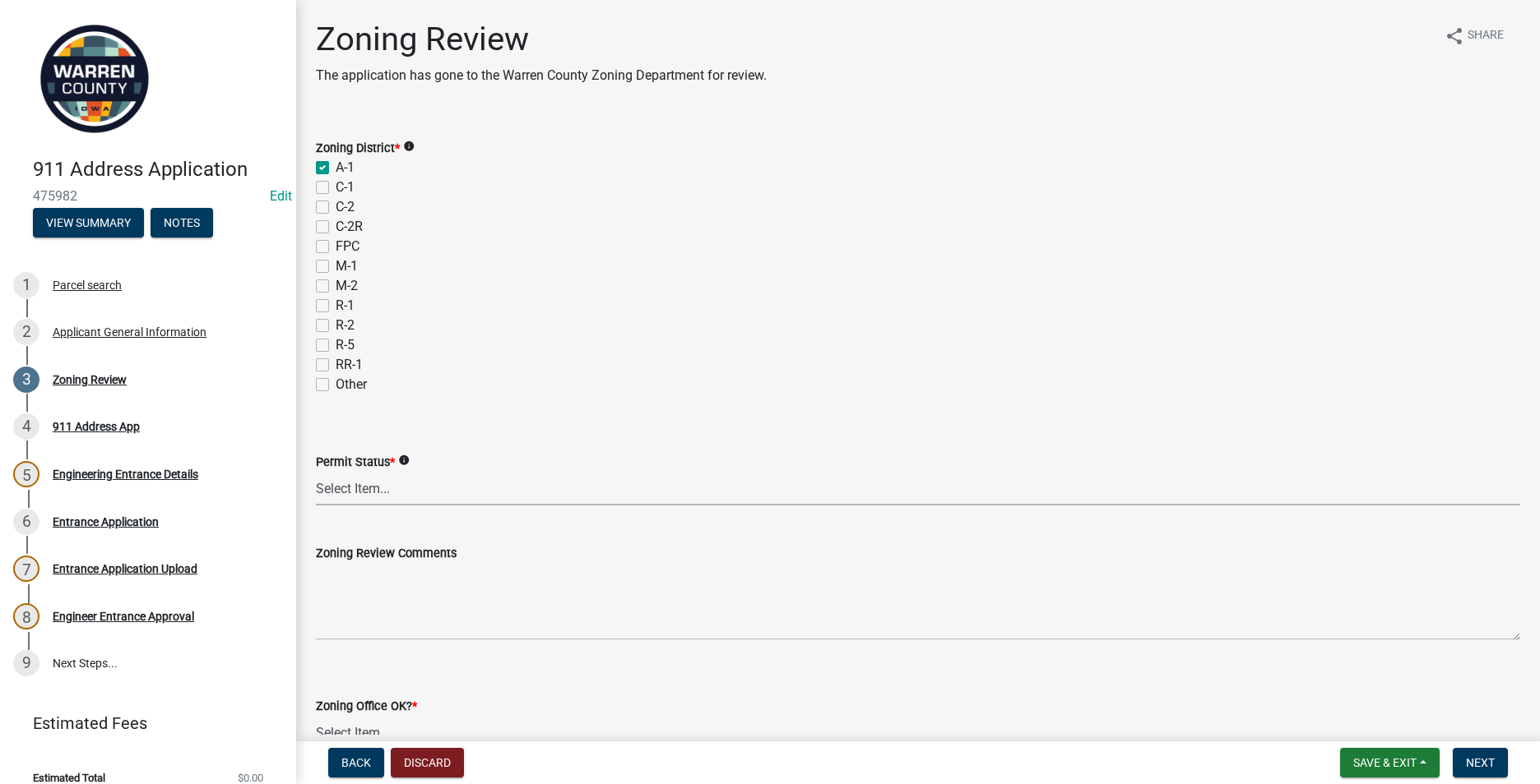
click at [392, 498] on select "Select Item... Ag Exempt Applied For Not Applied For" at bounding box center [917, 488] width 1204 height 34
click at [316, 472] on select "Select Item... Ag Exempt Applied For Not Applied For" at bounding box center [917, 488] width 1204 height 34
select select "7f4095c2-83bb-4a30-93d4-5d4474f33330"
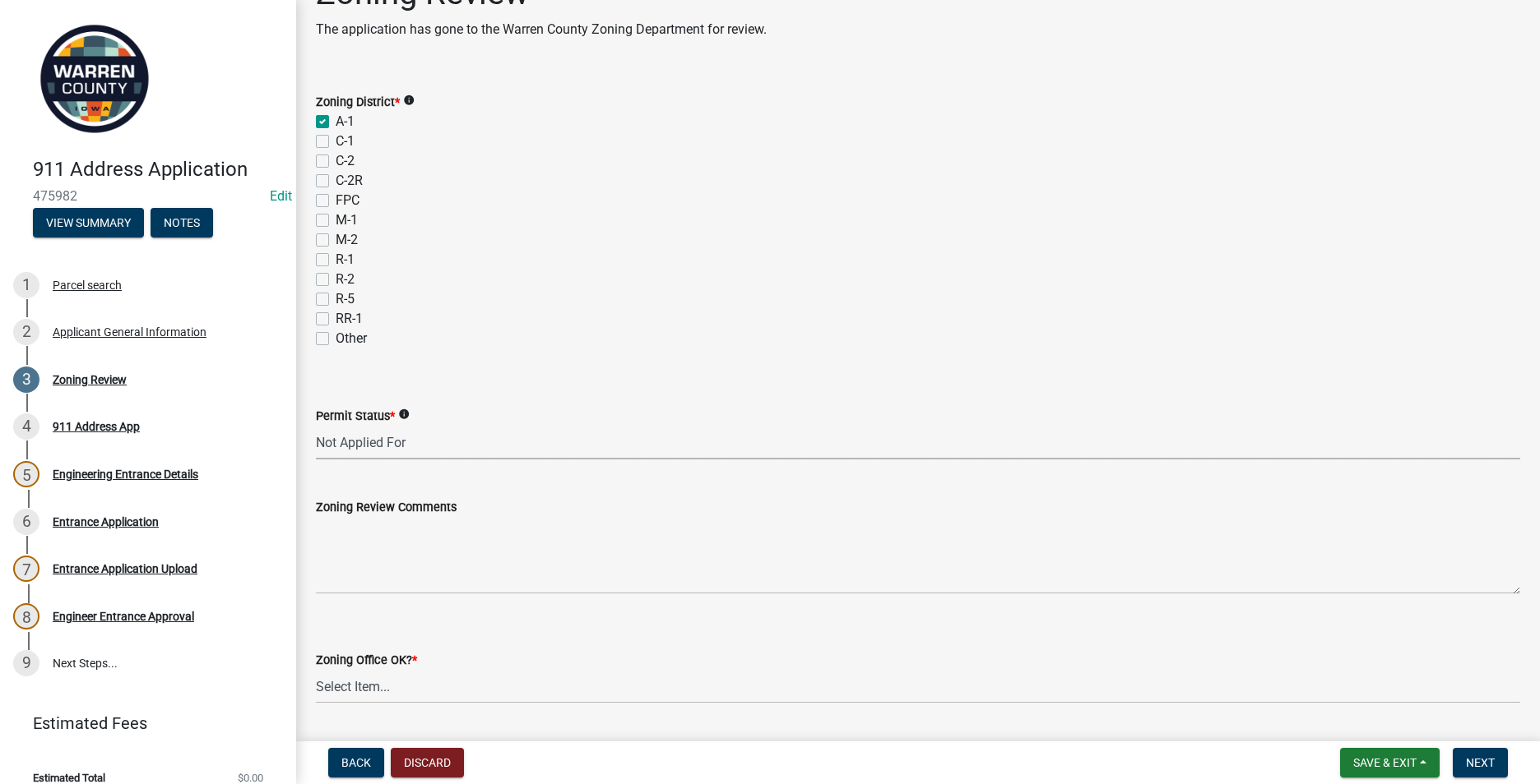
scroll to position [82, 0]
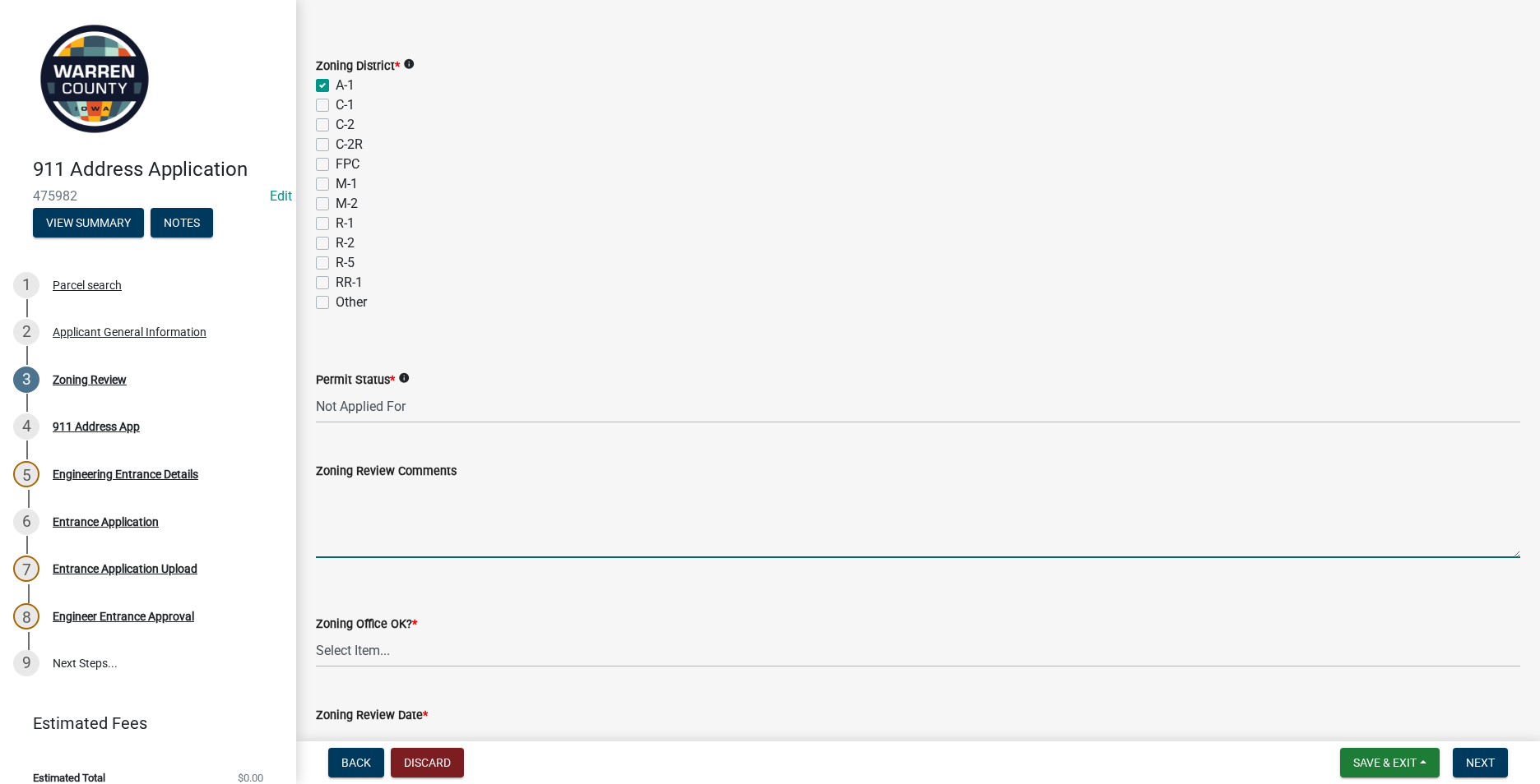
click at [322, 506] on textarea "Zoning Review Comments" at bounding box center [917, 520] width 1204 height 77
type textarea "I"
click at [629, 492] on textarea "States that there is a driveway there and he wants and address if he would buil…" at bounding box center [917, 520] width 1204 height 77
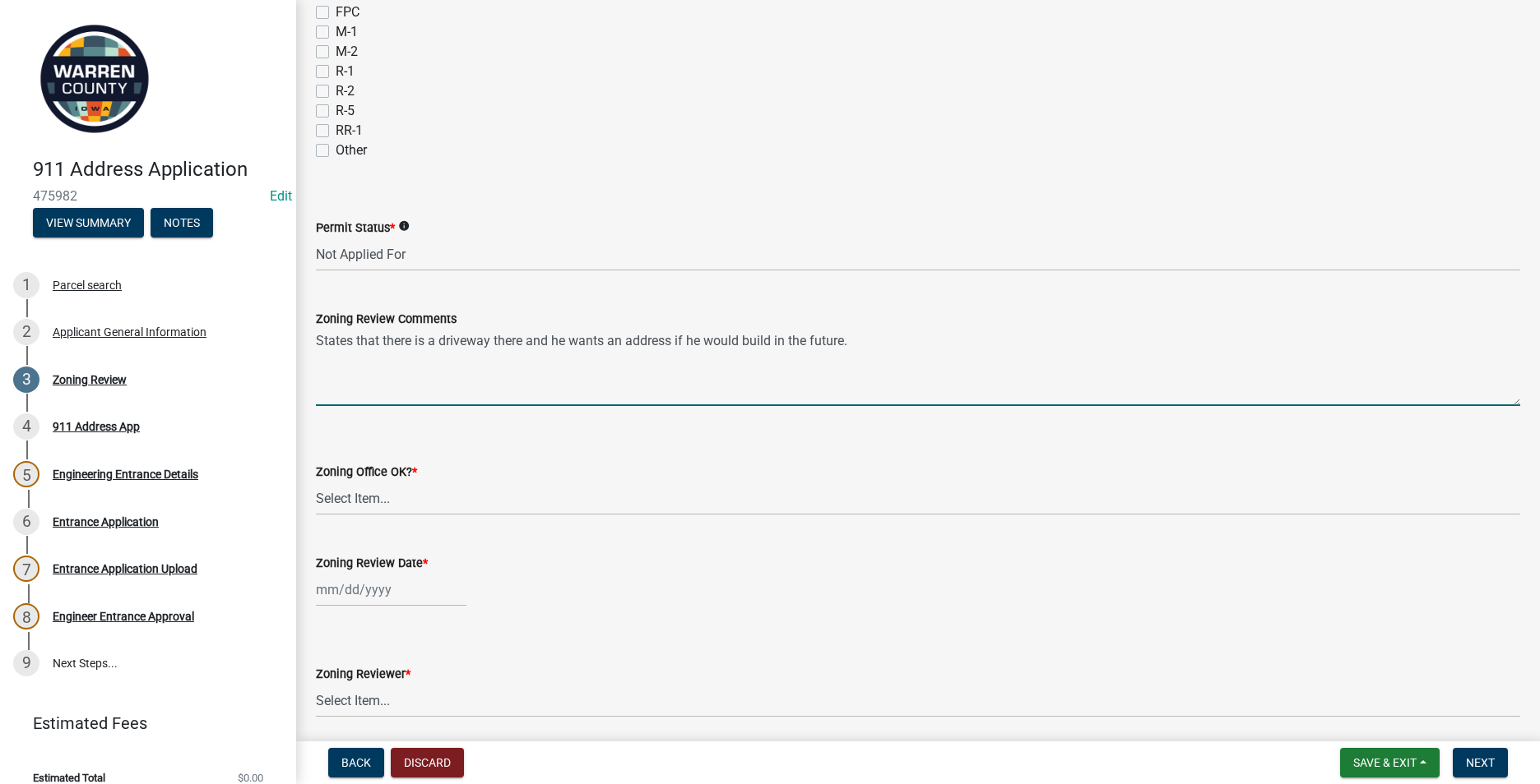
scroll to position [246, 0]
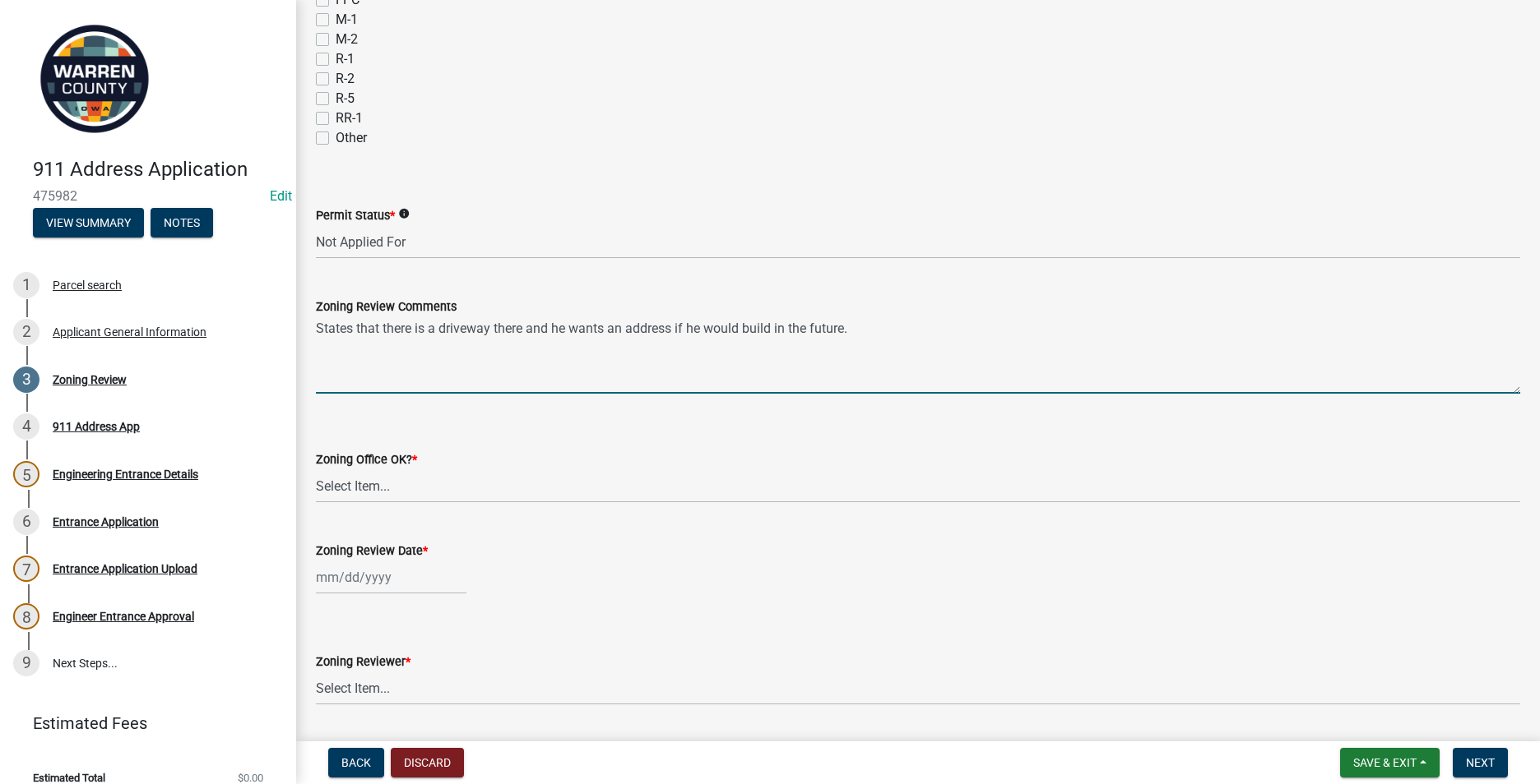
drag, startPoint x: 676, startPoint y: 329, endPoint x: 684, endPoint y: 314, distance: 17.0
click at [676, 329] on textarea "States that there is a driveway there and he wants an address if he would build…" at bounding box center [917, 355] width 1204 height 77
click at [705, 326] on textarea "States that there is a driveway there and he wants an address if he would build…" at bounding box center [917, 355] width 1204 height 77
type textarea "States that there is a driveway there and he wants an address if he decides to …"
click at [367, 486] on select "Select Item... Yes No" at bounding box center [917, 486] width 1204 height 34
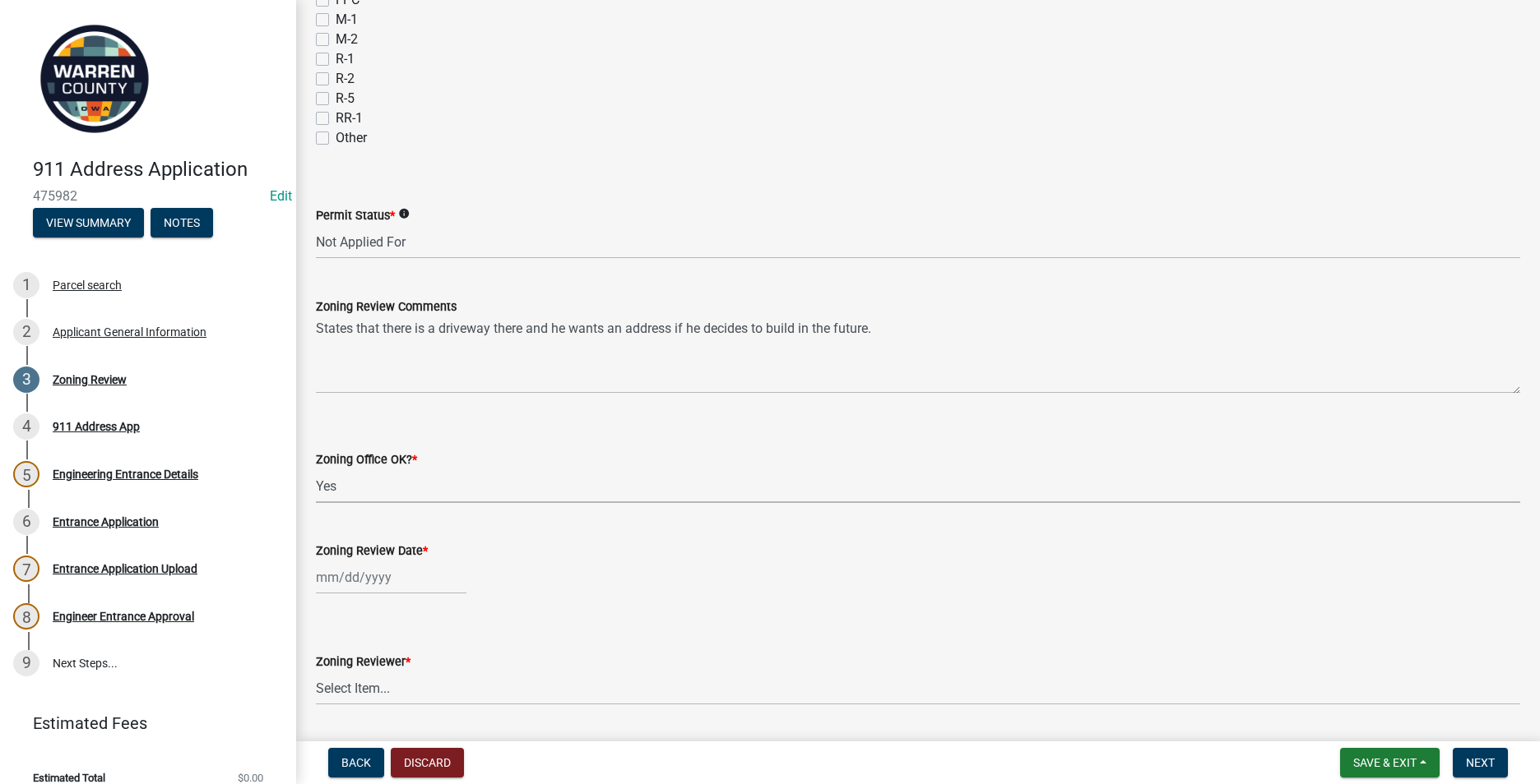
click at [316, 469] on select "Select Item... Yes No" at bounding box center [917, 486] width 1204 height 34
select select "22a6182a-d017-4f21-baaa-b72378e2c786"
click at [339, 579] on div at bounding box center [391, 577] width 151 height 34
select select "9"
select select "2025"
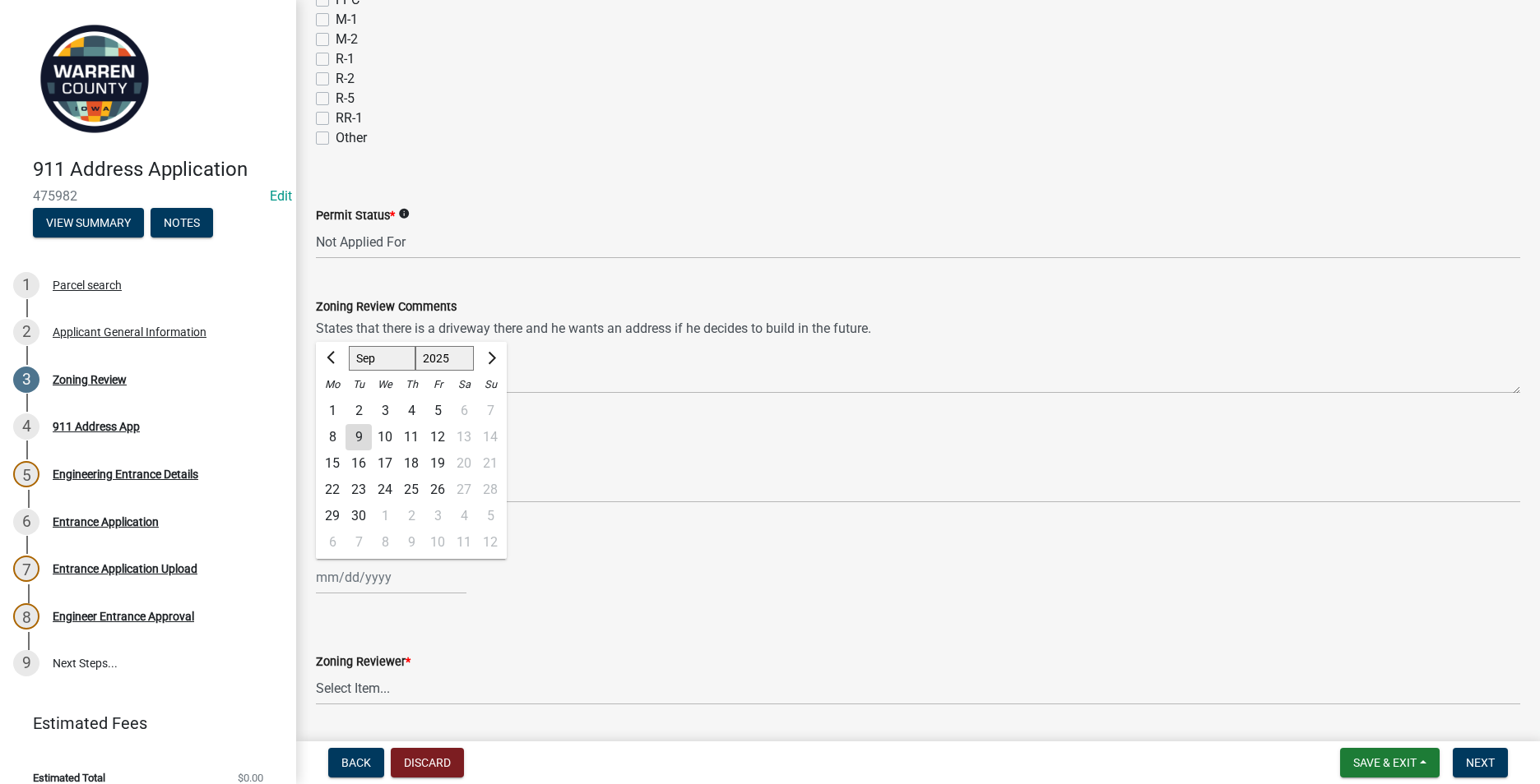
click at [354, 440] on div "9" at bounding box center [358, 437] width 26 height 26
type input "[DATE]"
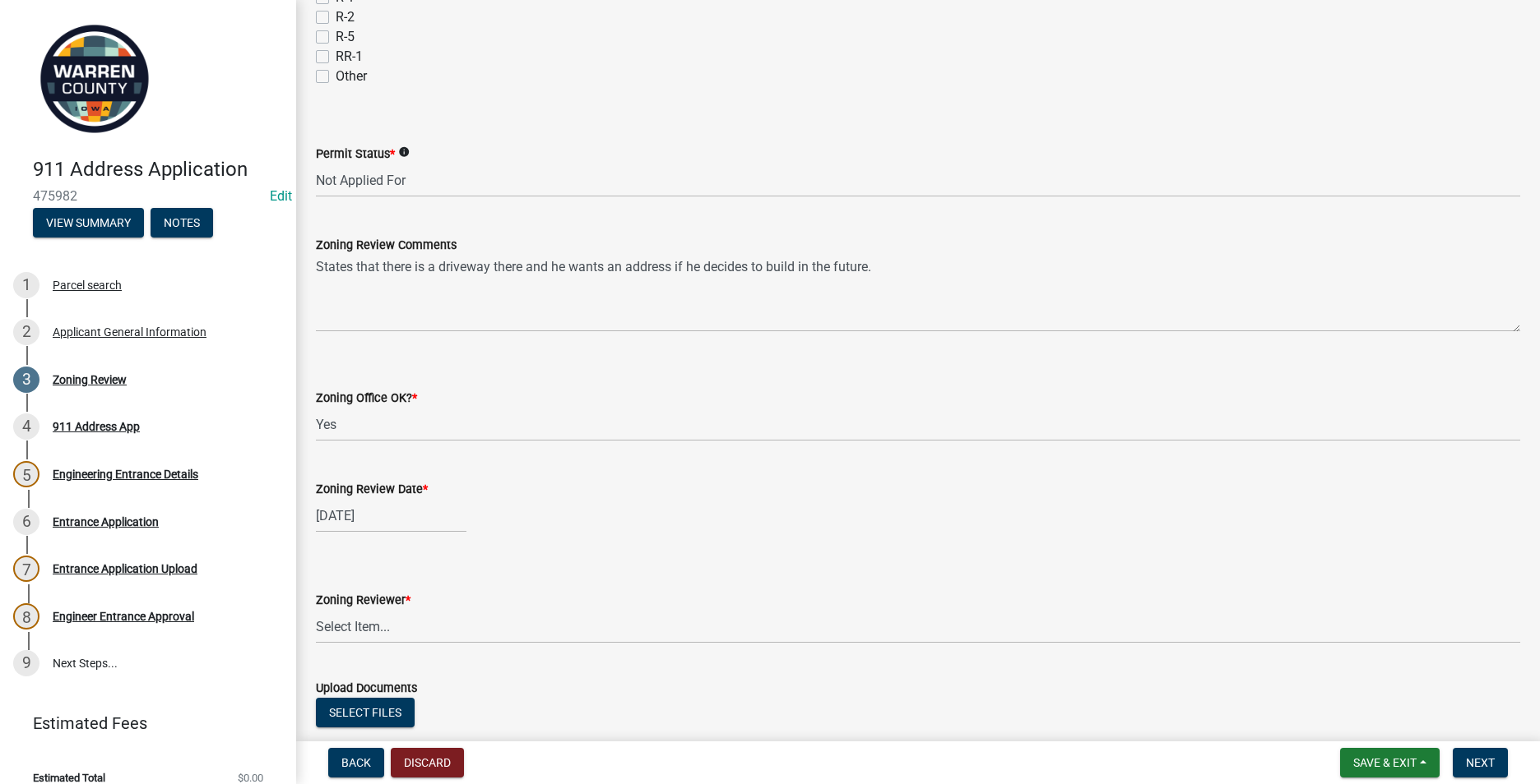
scroll to position [417, 0]
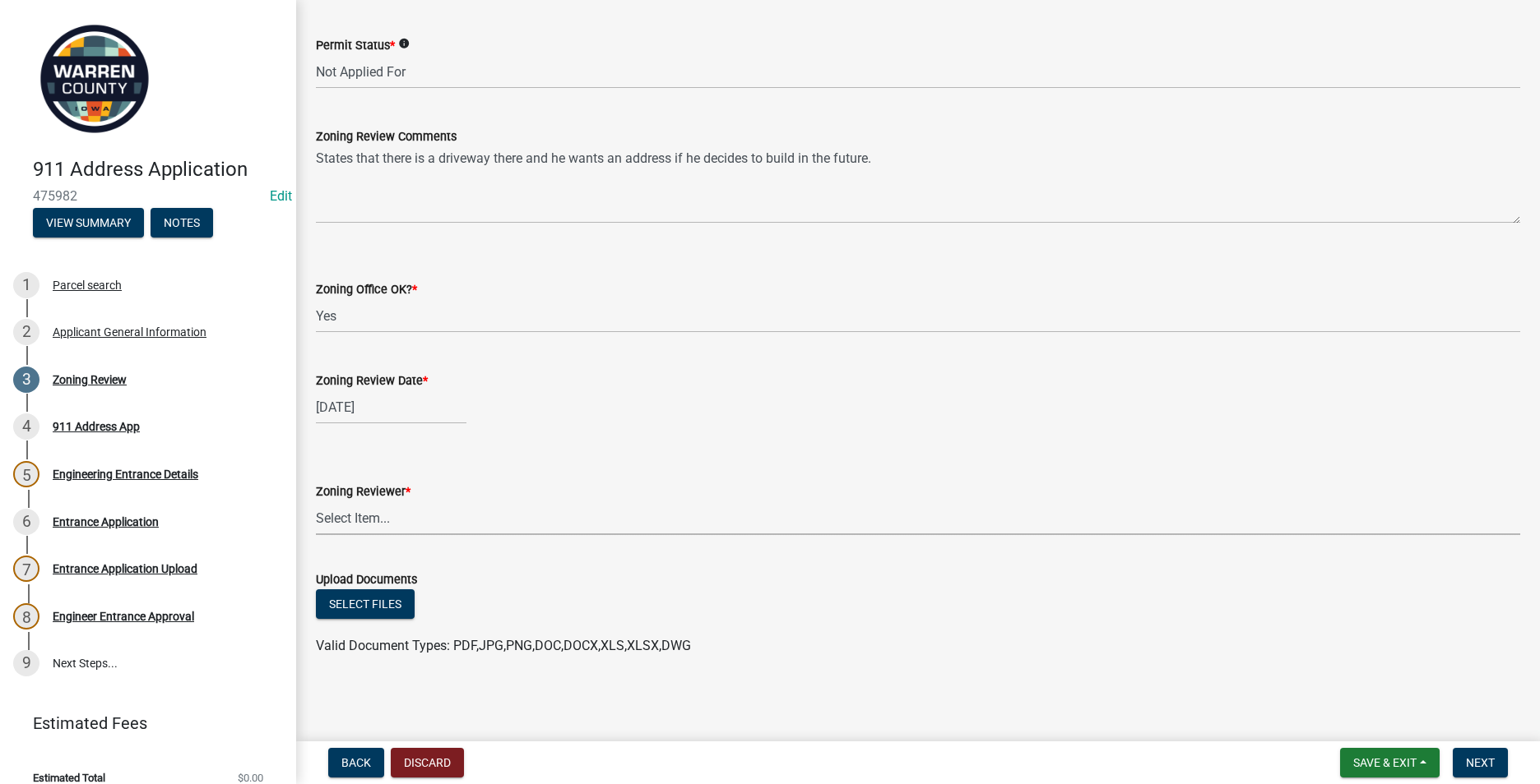
click at [348, 520] on select "Select Item... [PERSON_NAME] [PERSON_NAME] [PERSON_NAME]" at bounding box center [917, 518] width 1204 height 34
click at [316, 502] on select "Select Item... [PERSON_NAME] [PERSON_NAME] [PERSON_NAME]" at bounding box center [917, 518] width 1204 height 34
select select "ace9acd7-8034-4534-aef2-851af8cb1f05"
click at [1477, 752] on button "Next" at bounding box center [1480, 763] width 55 height 30
